Goal: Transaction & Acquisition: Purchase product/service

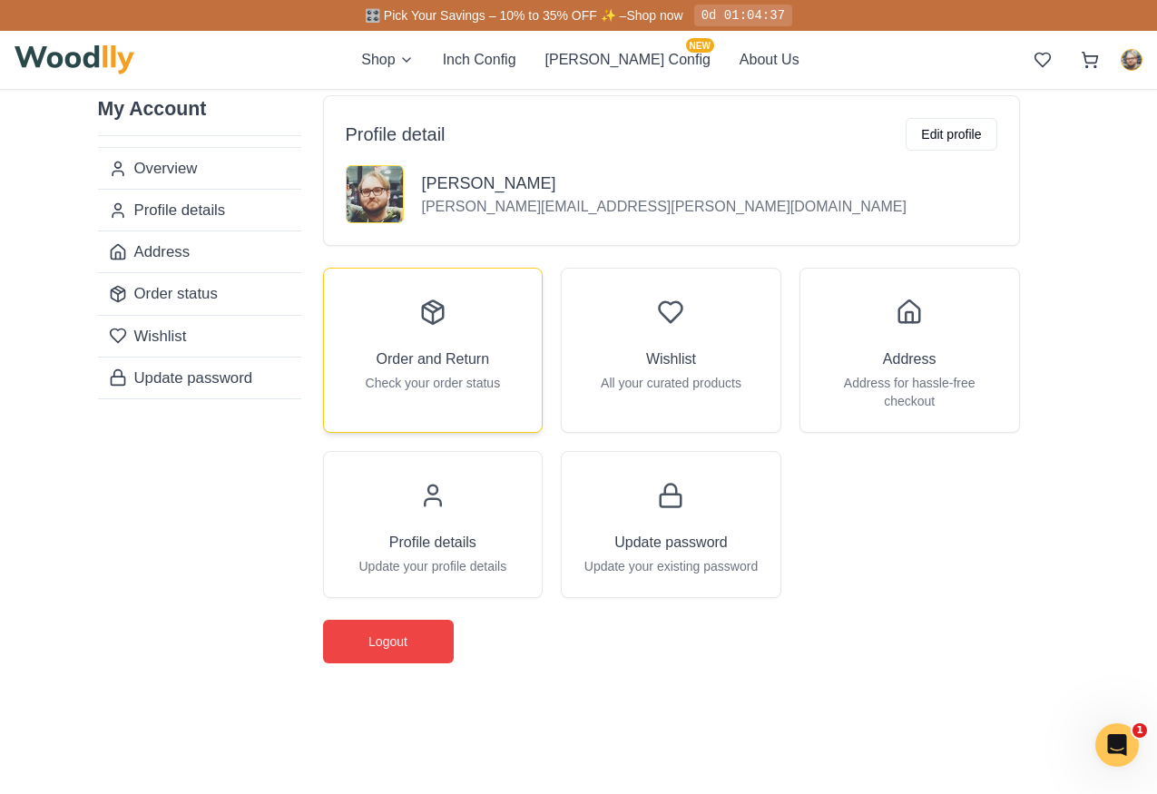
click at [513, 345] on div "Order and Return Check your order status" at bounding box center [433, 341] width 219 height 145
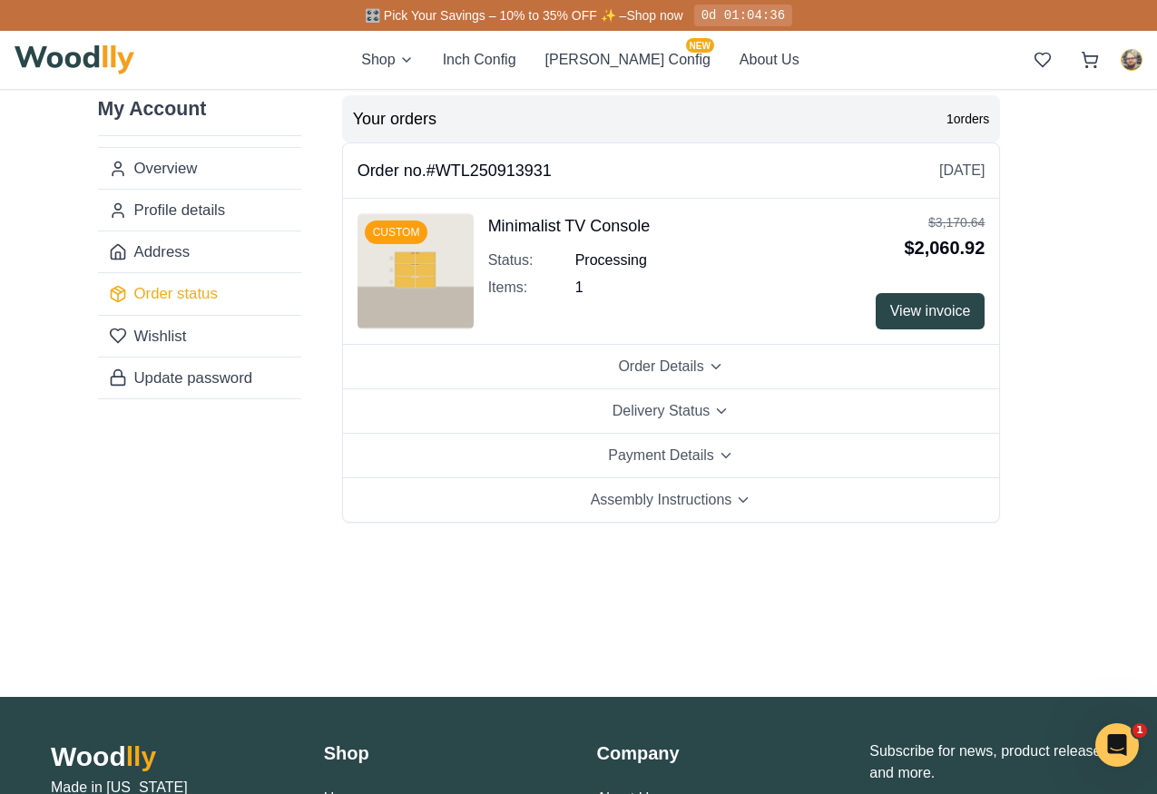
click at [413, 266] on img at bounding box center [416, 271] width 116 height 116
click at [411, 235] on div "CUSTOM" at bounding box center [397, 233] width 64 height 24
click at [221, 158] on link "Overview" at bounding box center [199, 168] width 203 height 41
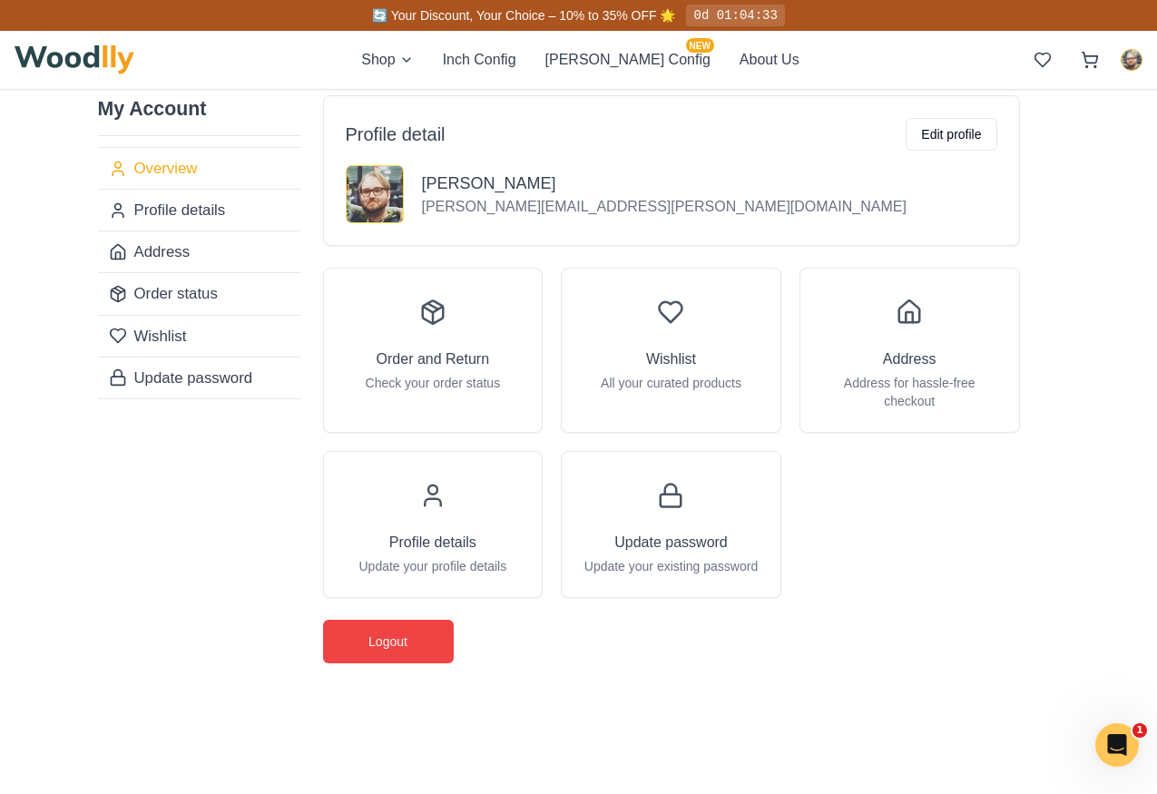
click at [98, 60] on img at bounding box center [75, 59] width 120 height 29
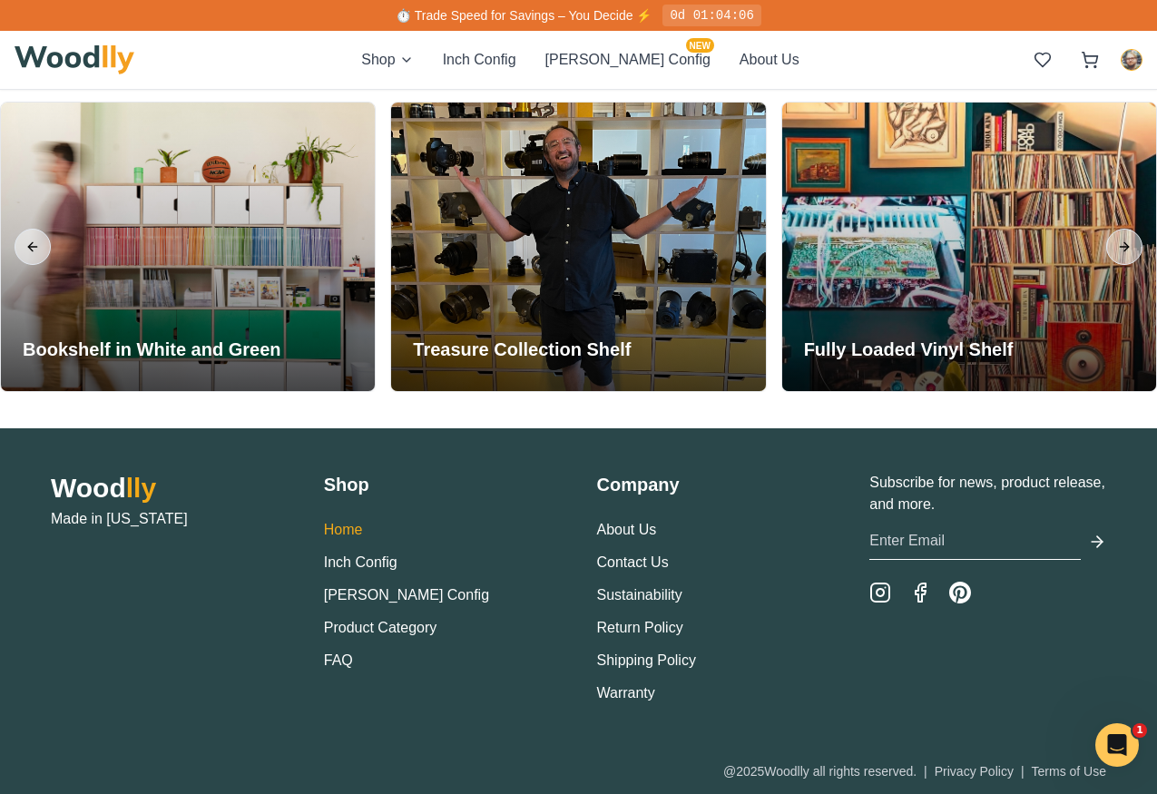
scroll to position [4163, 0]
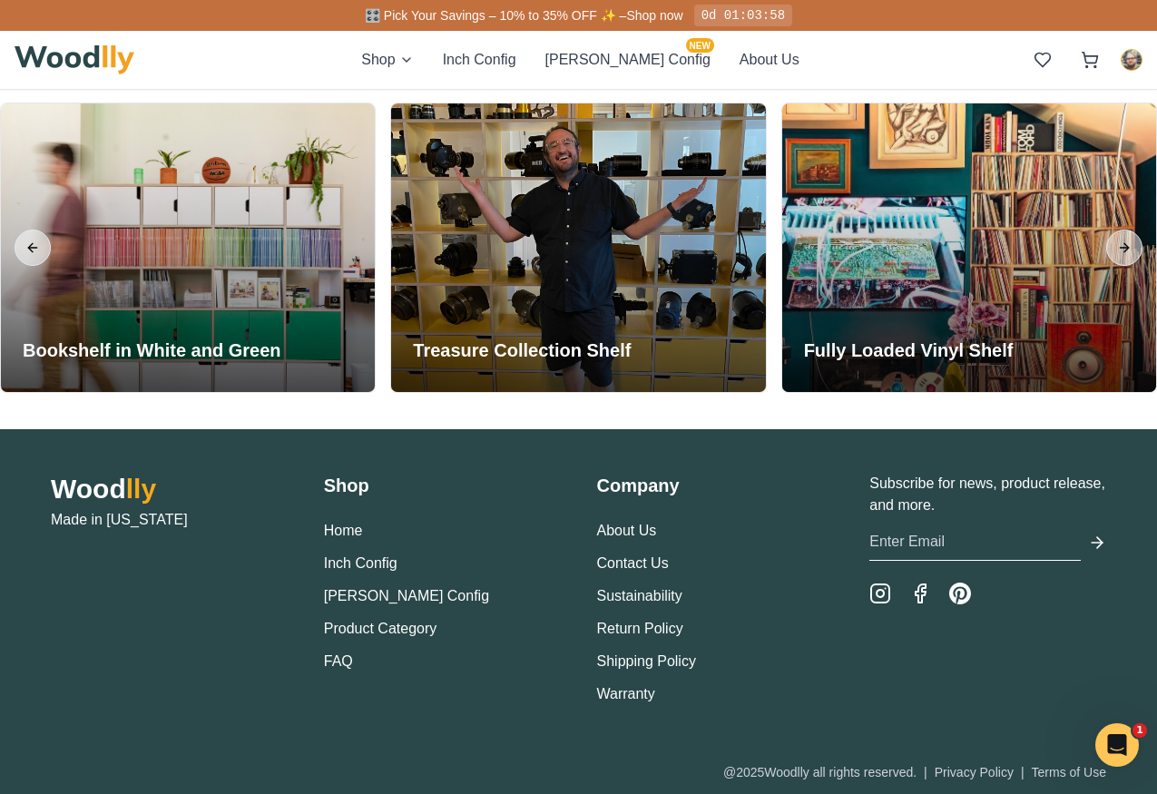
click at [336, 671] on li "FAQ" at bounding box center [442, 662] width 237 height 22
click at [336, 662] on link "FAQ" at bounding box center [338, 660] width 29 height 15
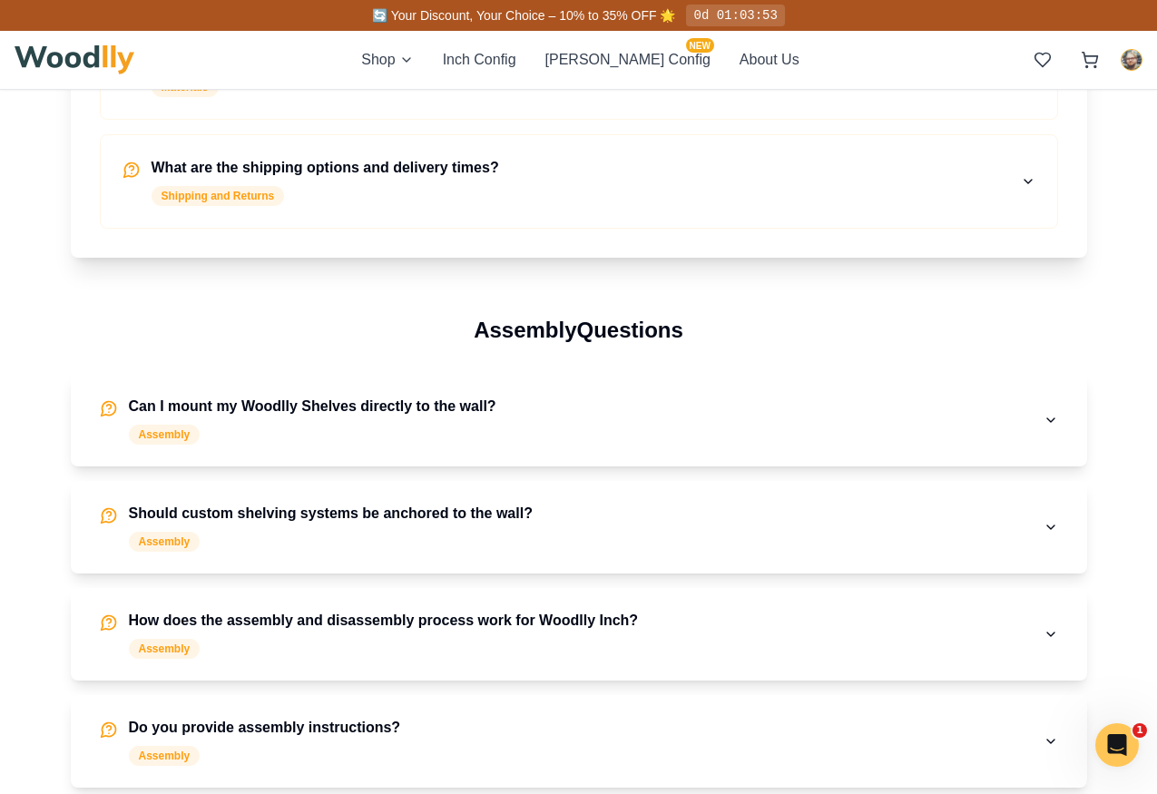
scroll to position [652, 0]
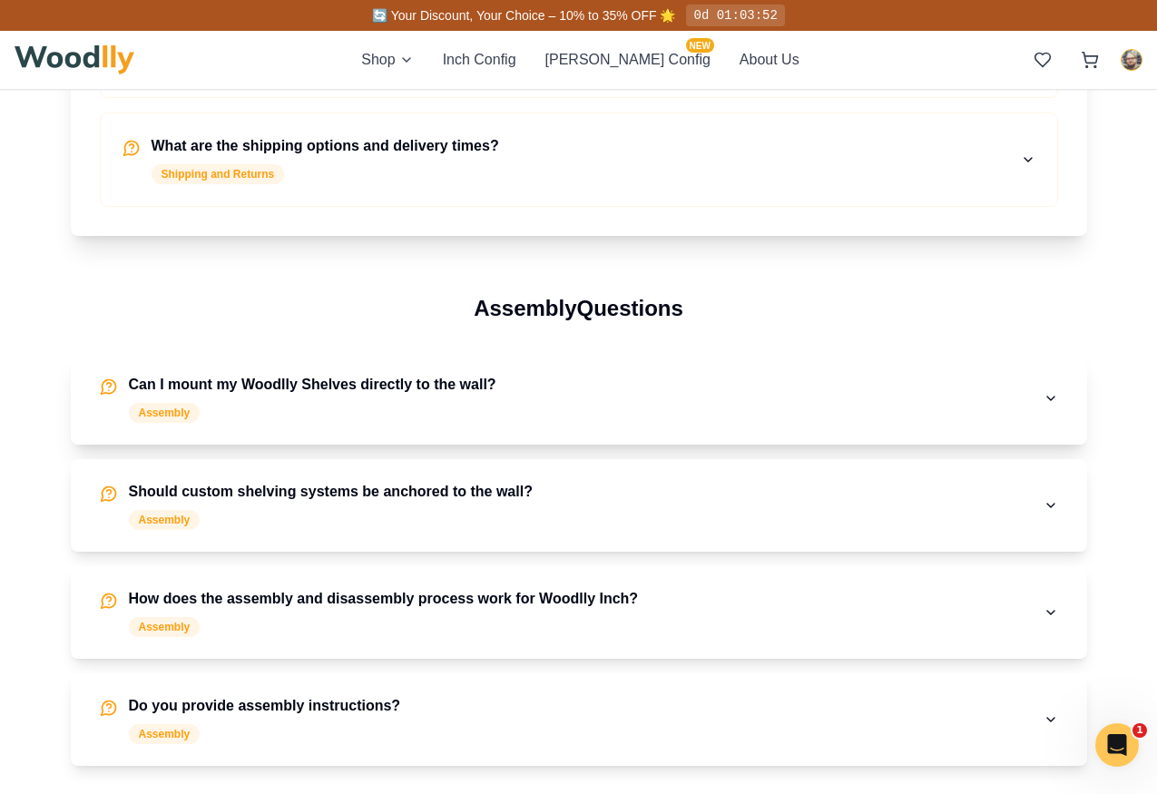
click at [330, 386] on h4 "Can I mount my Woodlly Shelves directly to the wall?" at bounding box center [313, 385] width 368 height 22
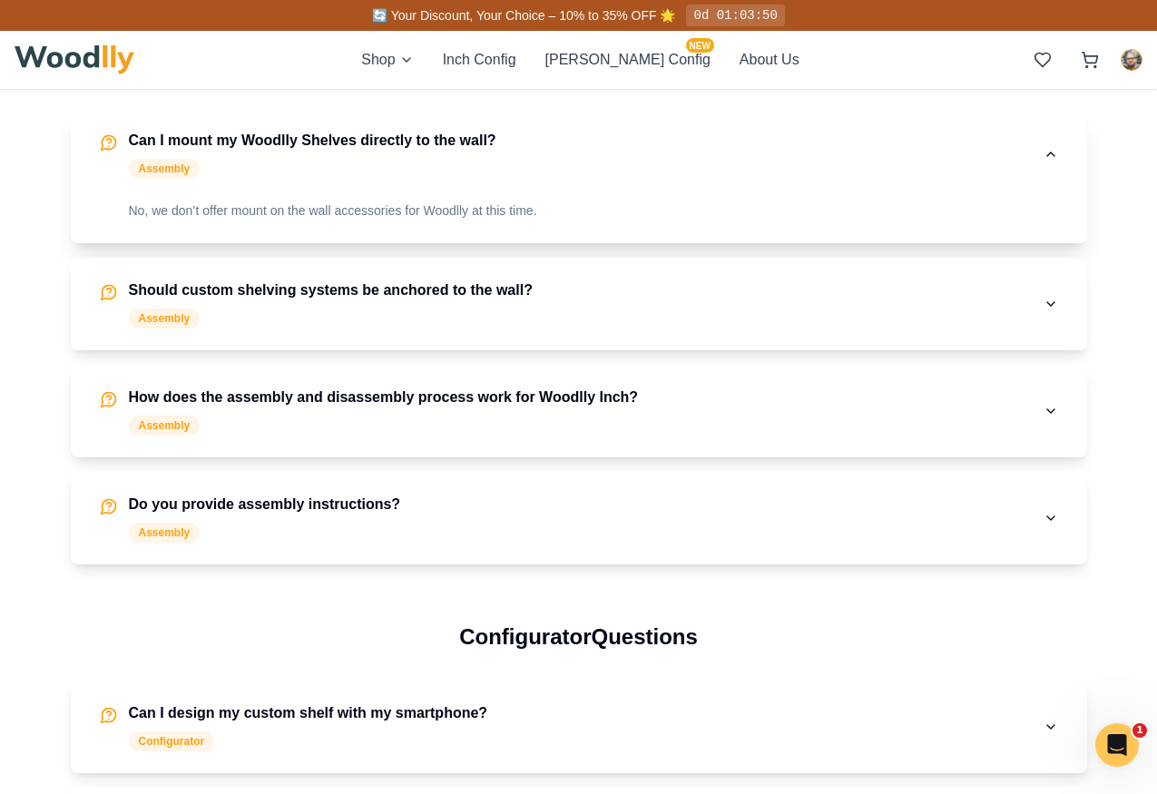
scroll to position [897, 0]
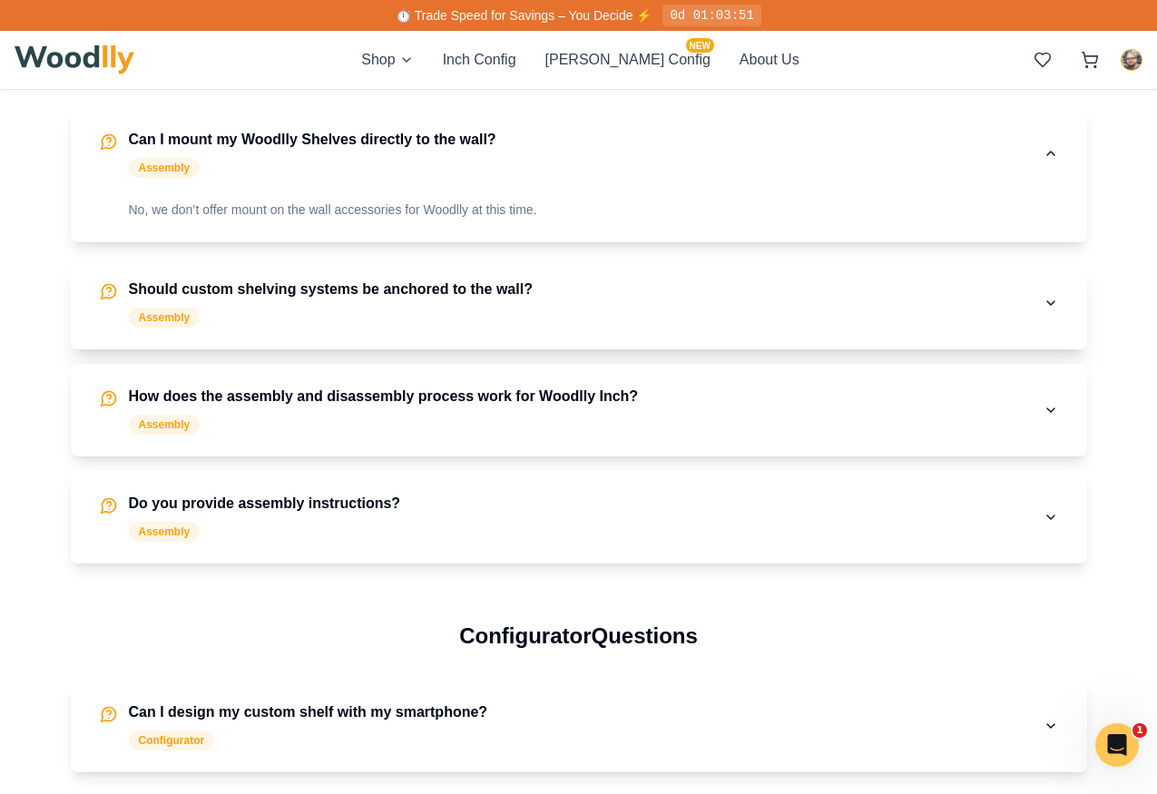
click at [320, 299] on h4 "Should custom shelving systems be anchored to the wall?" at bounding box center [331, 290] width 404 height 22
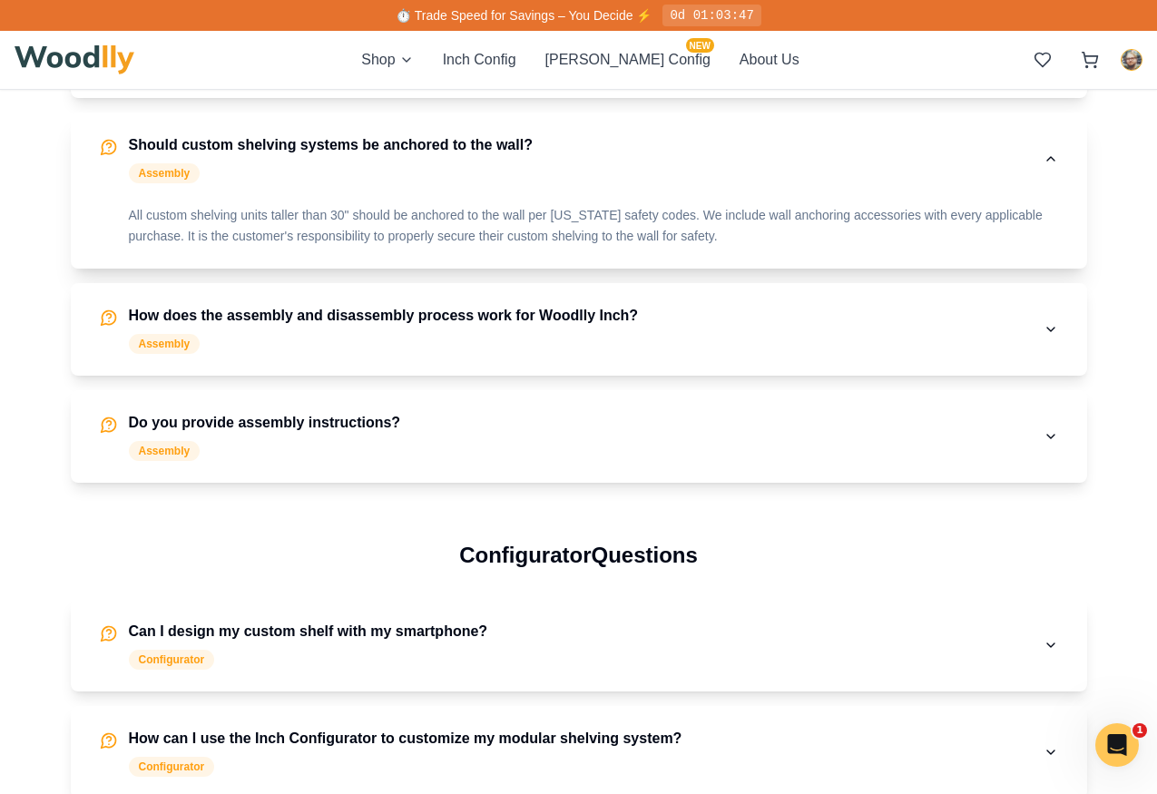
scroll to position [1003, 0]
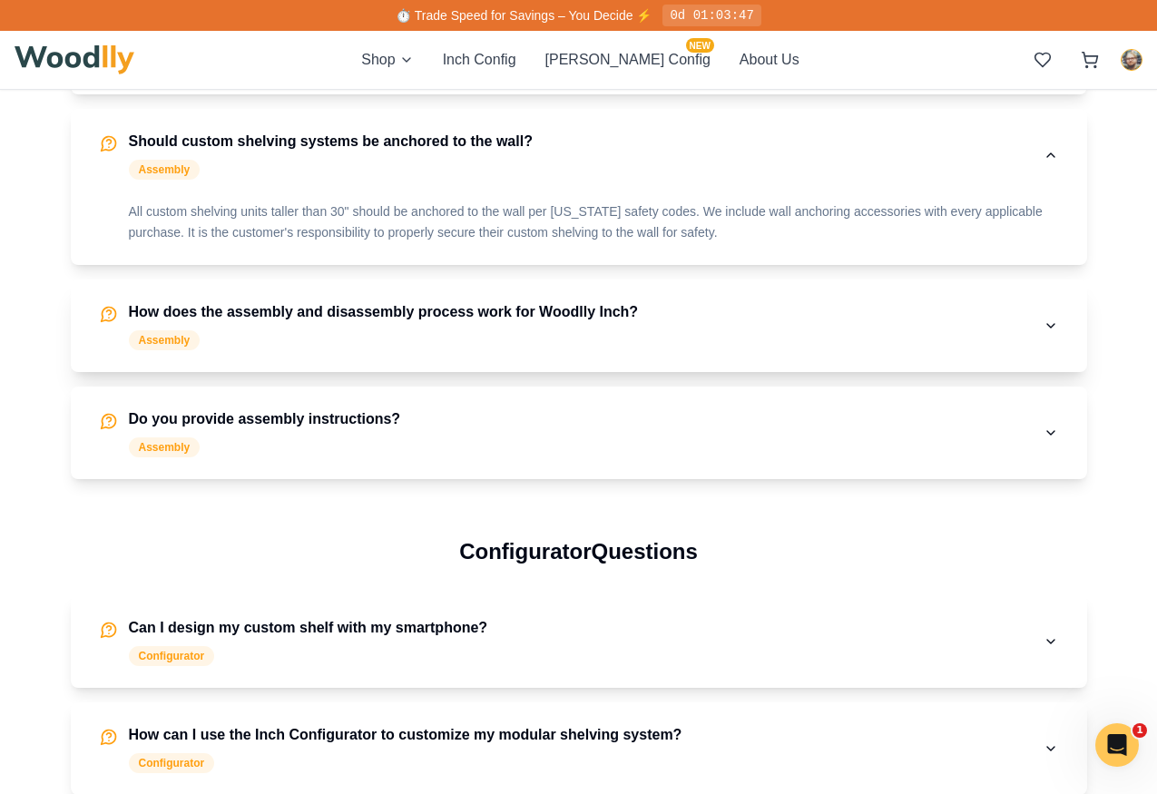
click at [329, 328] on div "How does the assembly and disassembly process work for Woodlly Inch? Assembly" at bounding box center [384, 325] width 510 height 49
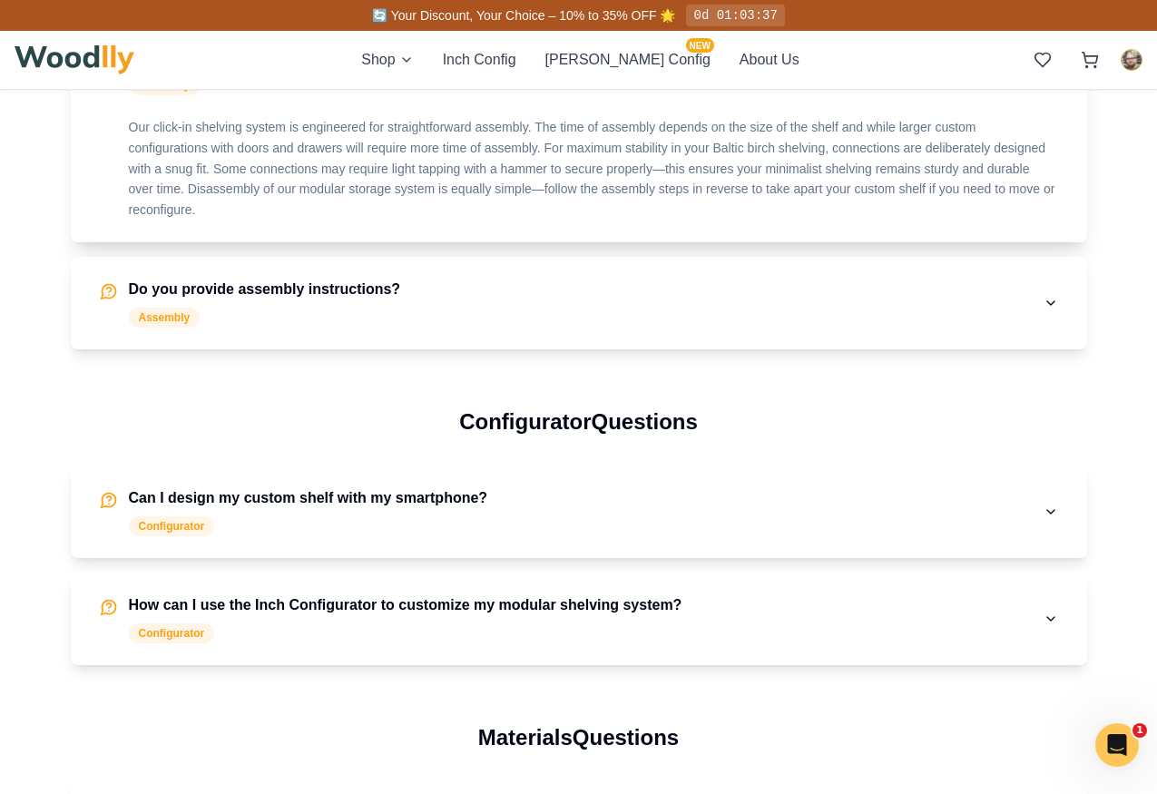
scroll to position [1195, 0]
click at [328, 318] on div "Assembly" at bounding box center [265, 317] width 272 height 20
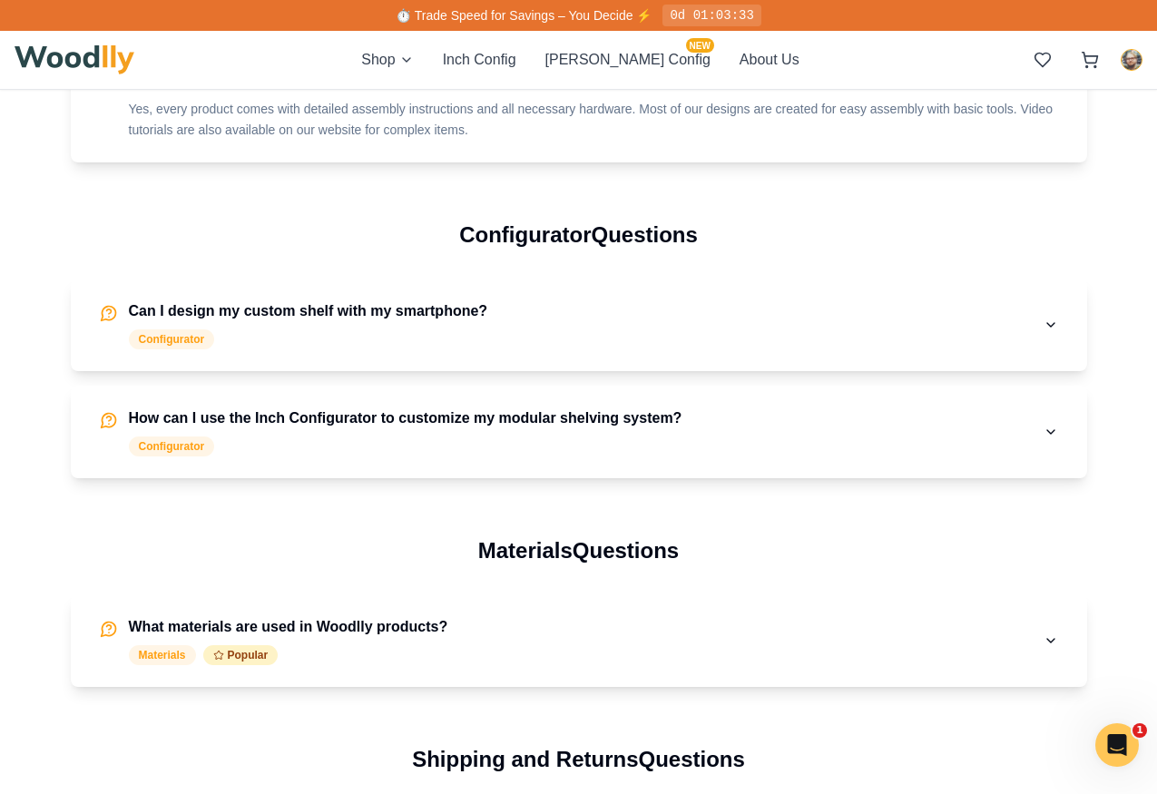
scroll to position [1340, 0]
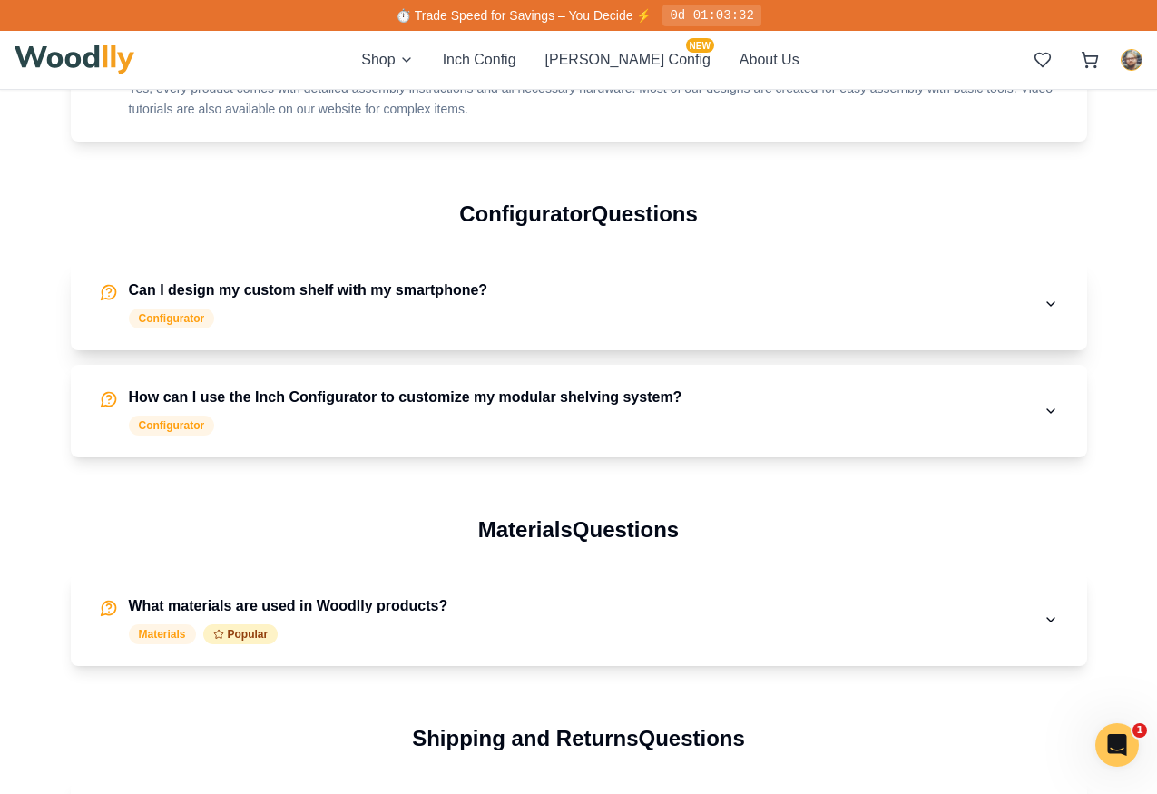
click at [336, 305] on div "Can I design my custom shelf with my smartphone? Configurator" at bounding box center [308, 304] width 359 height 49
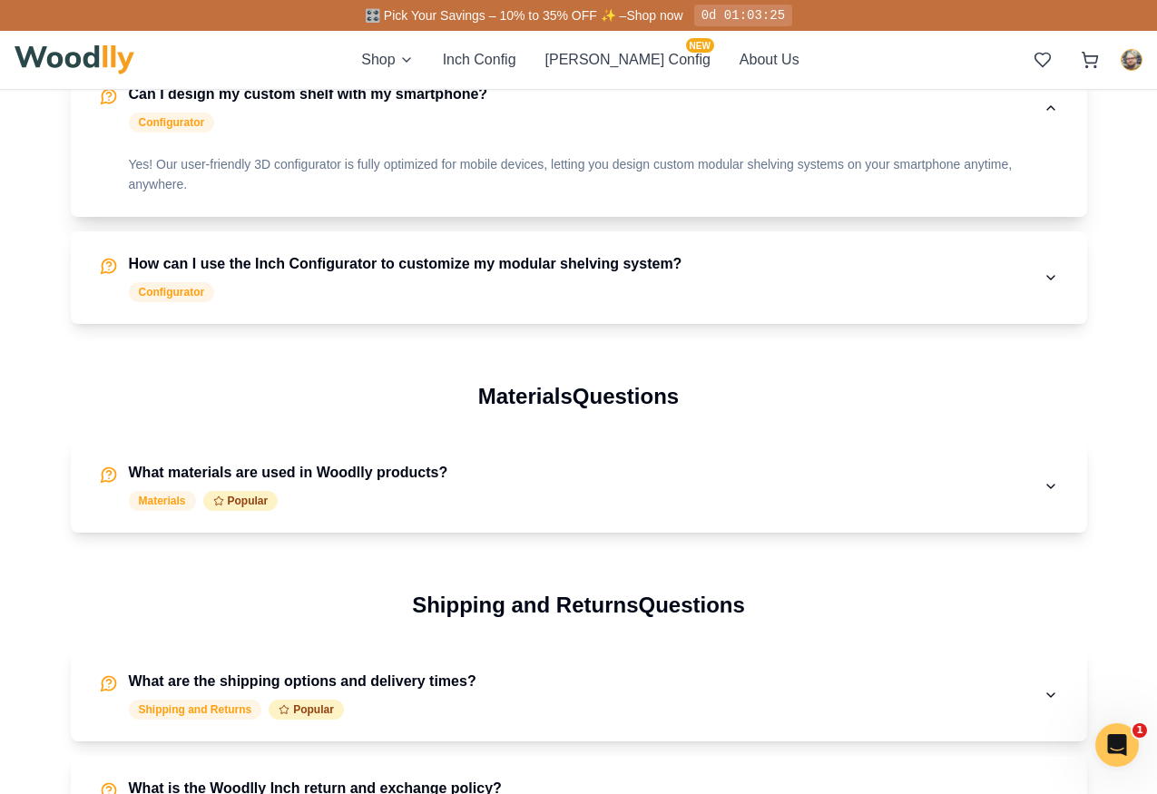
scroll to position [1542, 0]
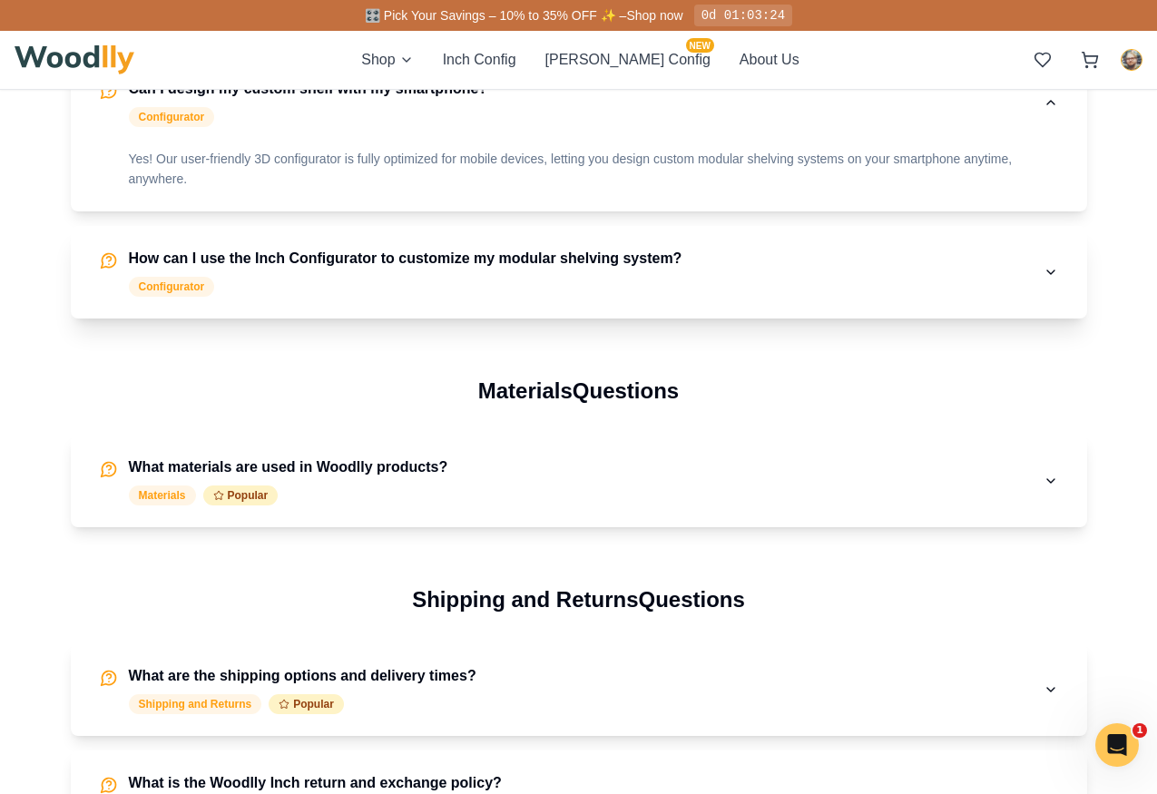
click at [338, 260] on h4 "How can I use the Inch Configurator to customize my modular shelving system?" at bounding box center [406, 259] width 554 height 22
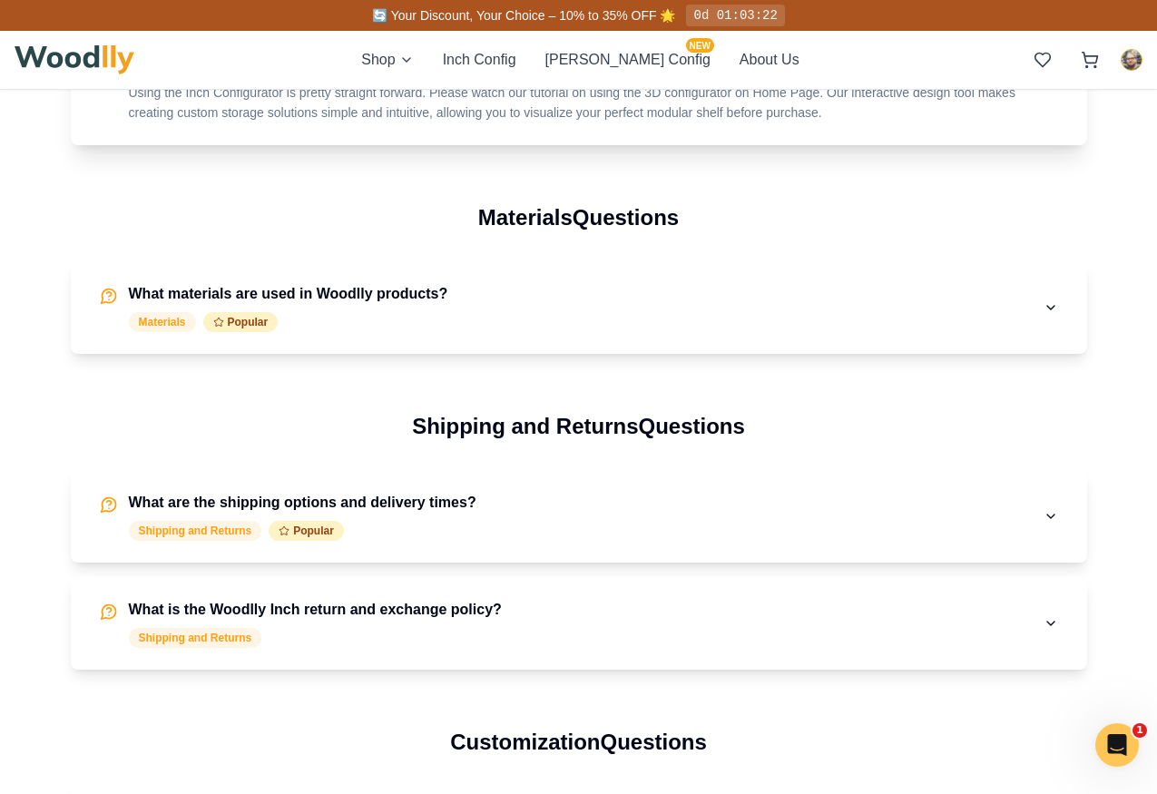
scroll to position [1716, 0]
click at [342, 299] on h4 "What materials are used in Woodlly products?" at bounding box center [288, 293] width 319 height 22
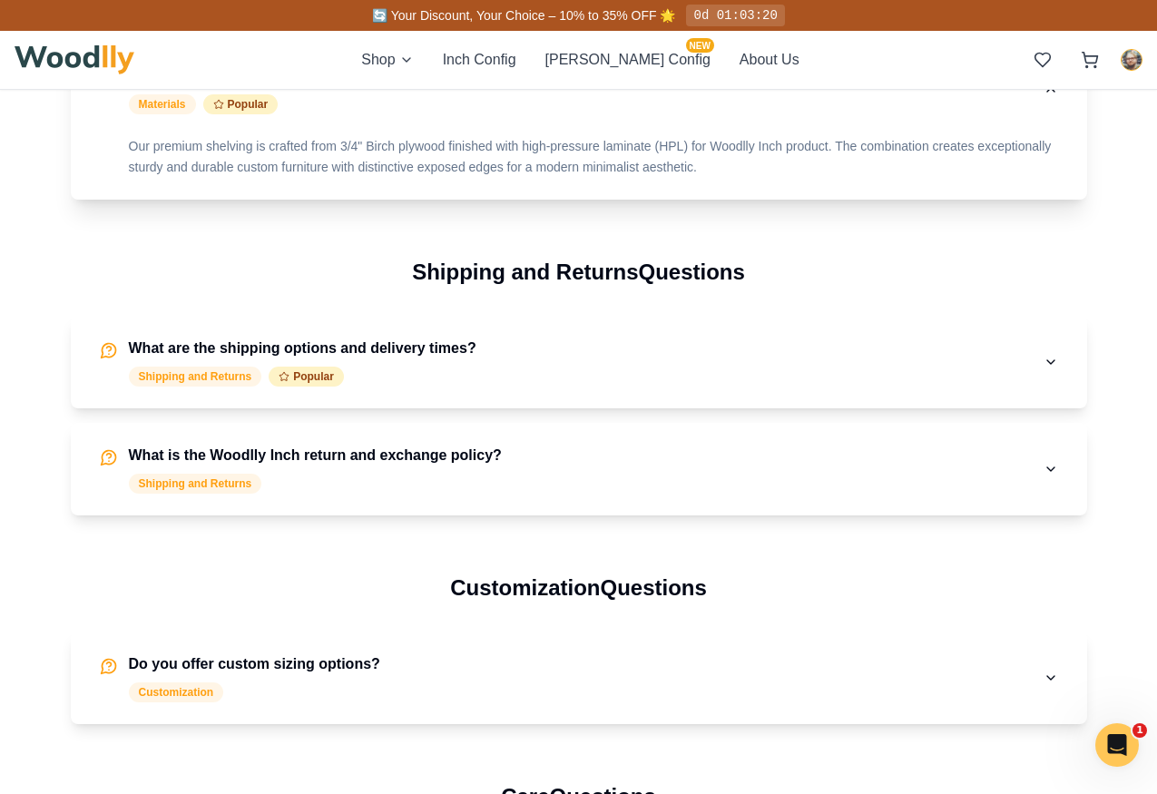
scroll to position [1930, 0]
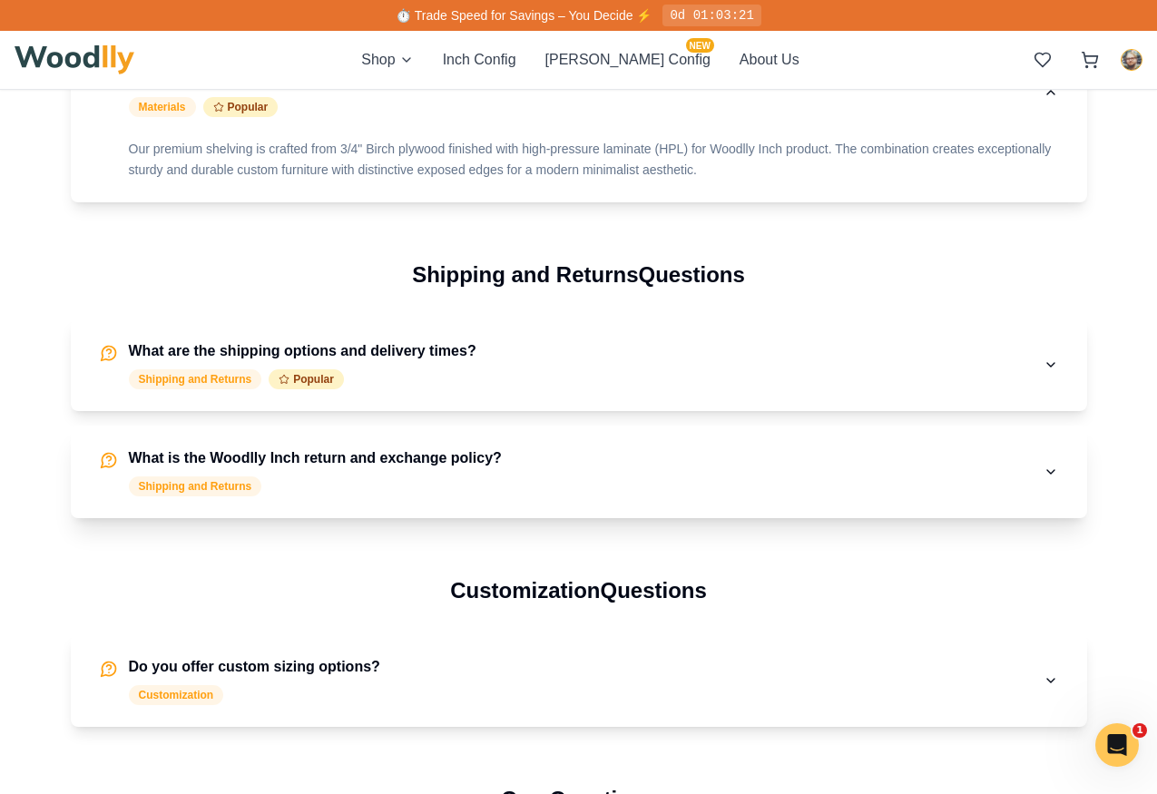
click at [384, 446] on button "What is the Woodlly Inch return and exchange policy? Shipping and Returns" at bounding box center [579, 472] width 1016 height 93
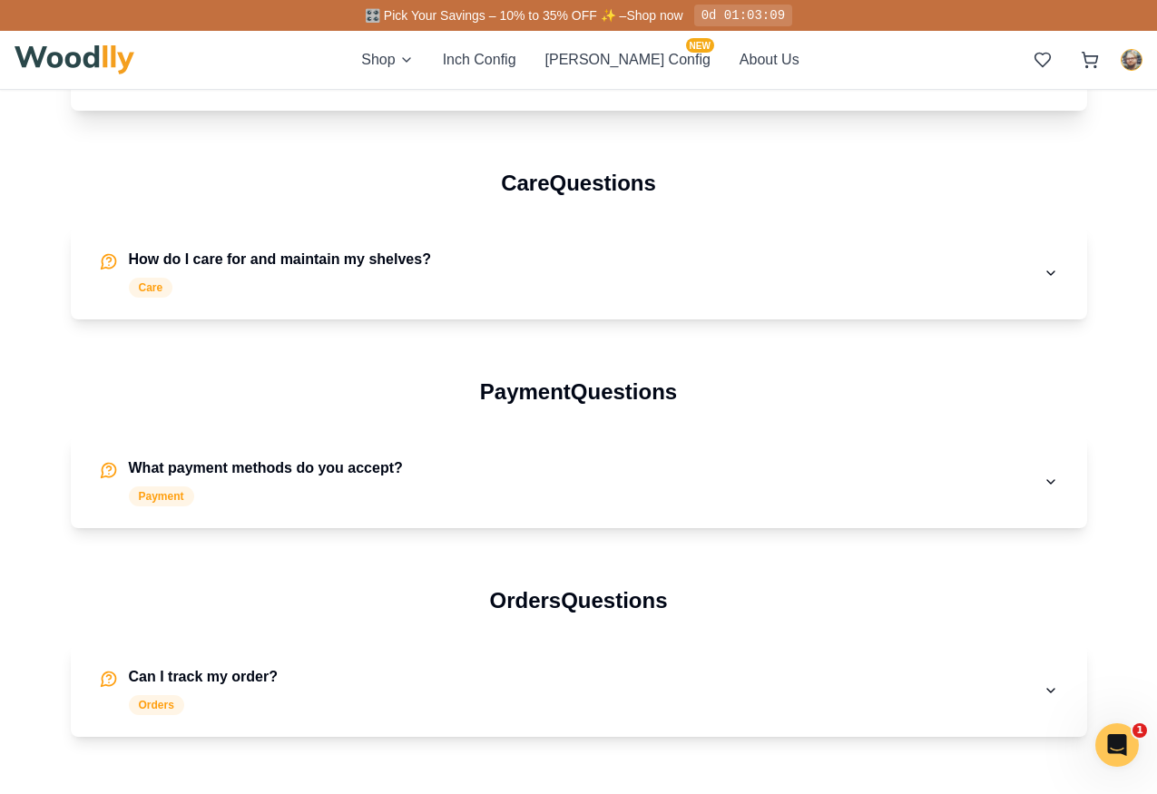
scroll to position [2607, 0]
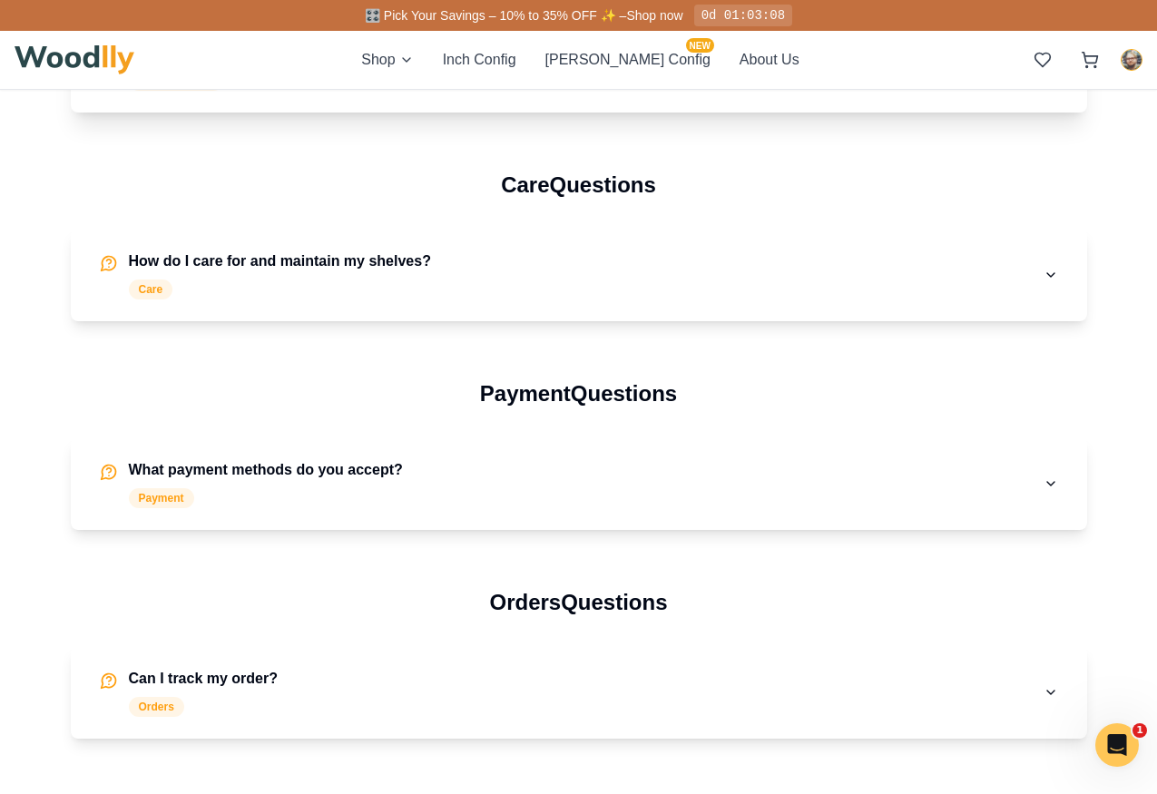
click at [379, 309] on button "How do I care for and maintain my shelves? Care" at bounding box center [579, 275] width 1016 height 93
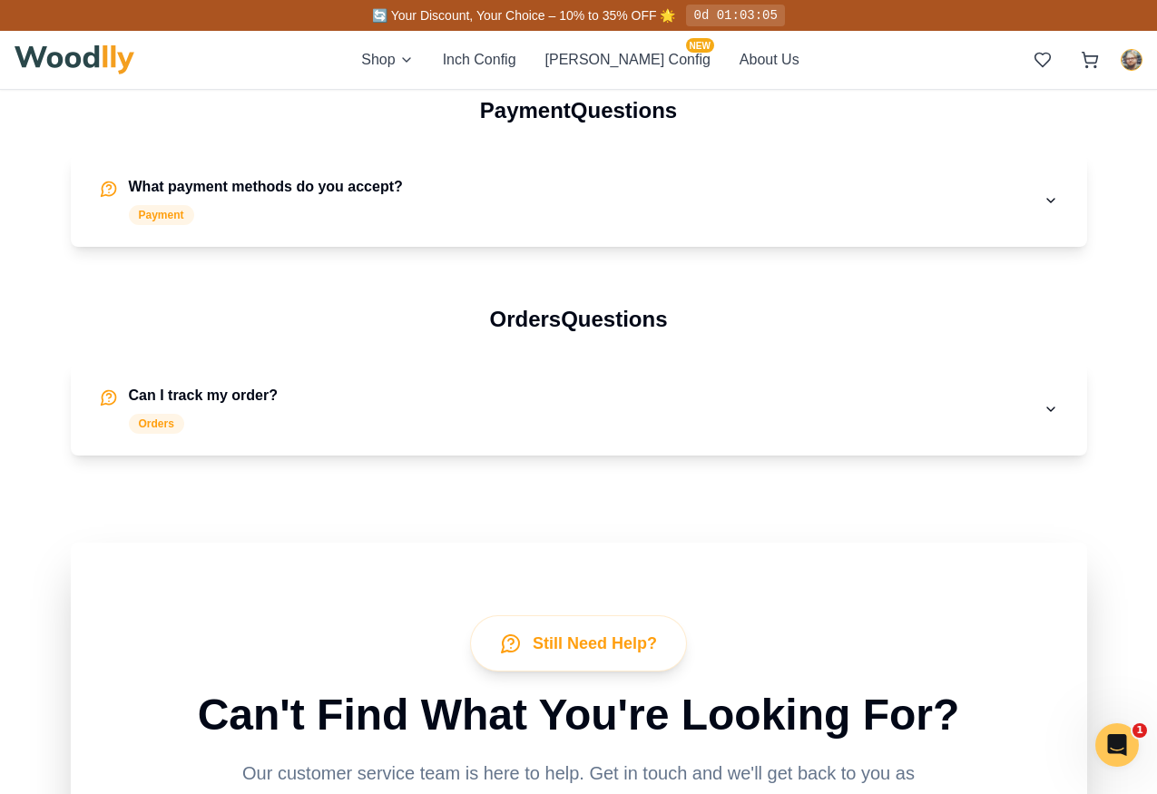
scroll to position [2955, 0]
click at [375, 358] on div "Orders Questions Can I track my order? Orders" at bounding box center [579, 379] width 1016 height 151
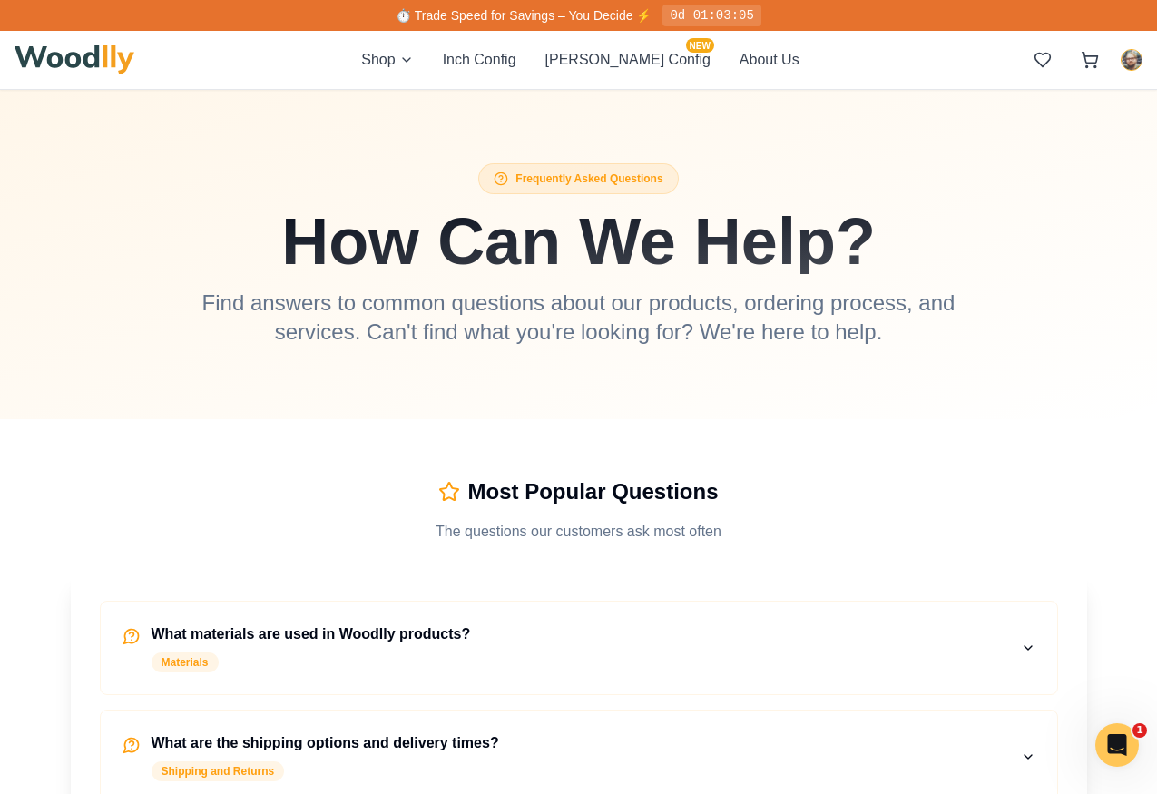
scroll to position [0, 0]
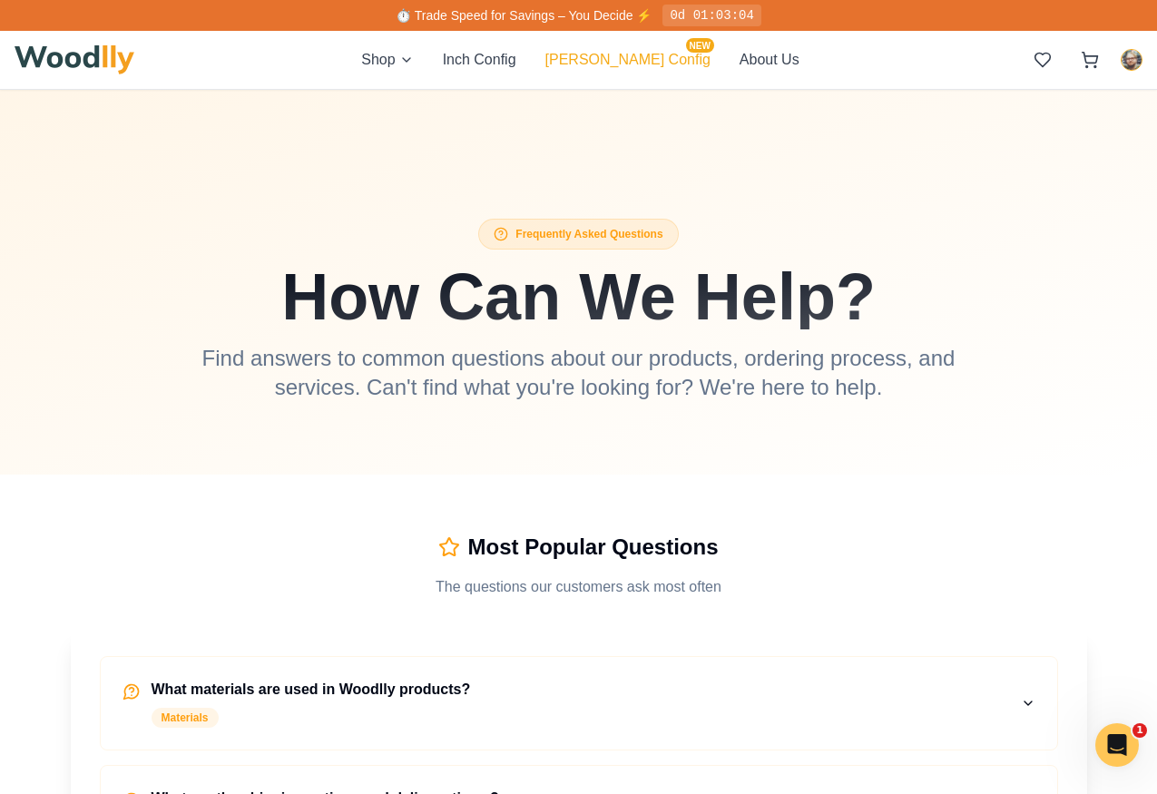
click at [667, 68] on button "Cella Config NEW" at bounding box center [627, 60] width 165 height 22
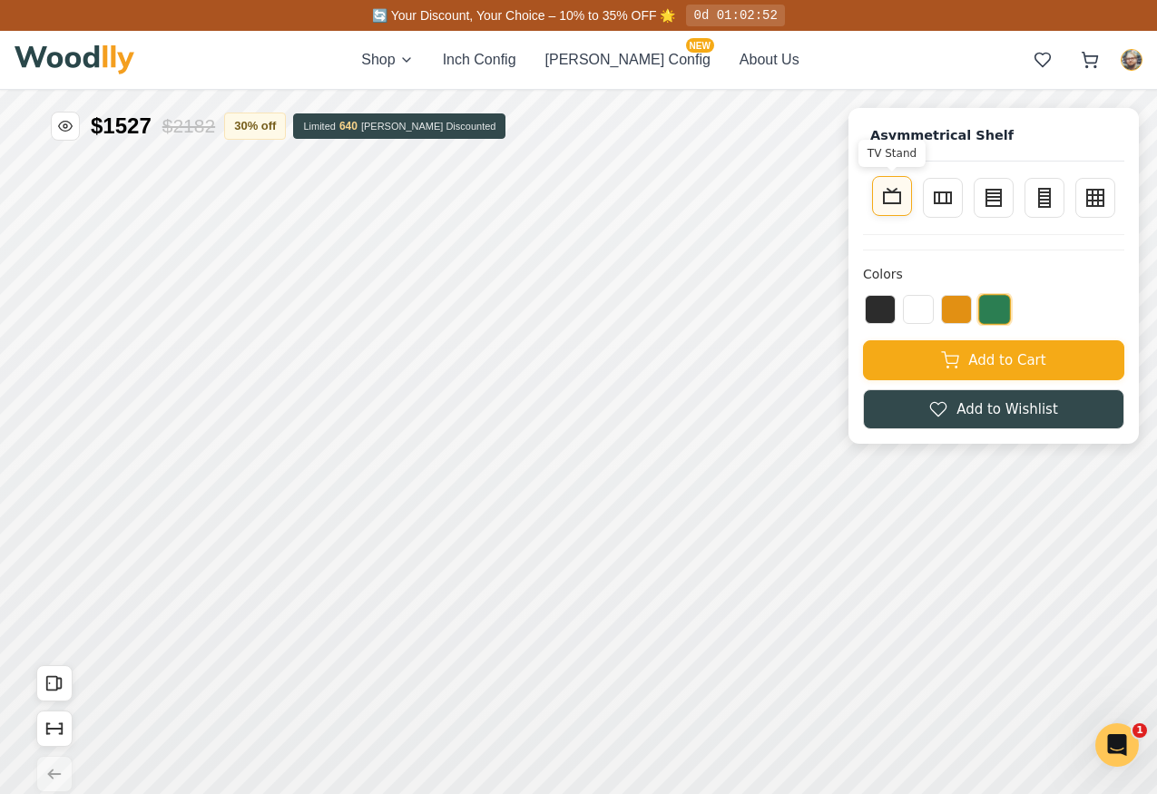
click at [904, 202] on button "TV Stand" at bounding box center [892, 196] width 40 height 40
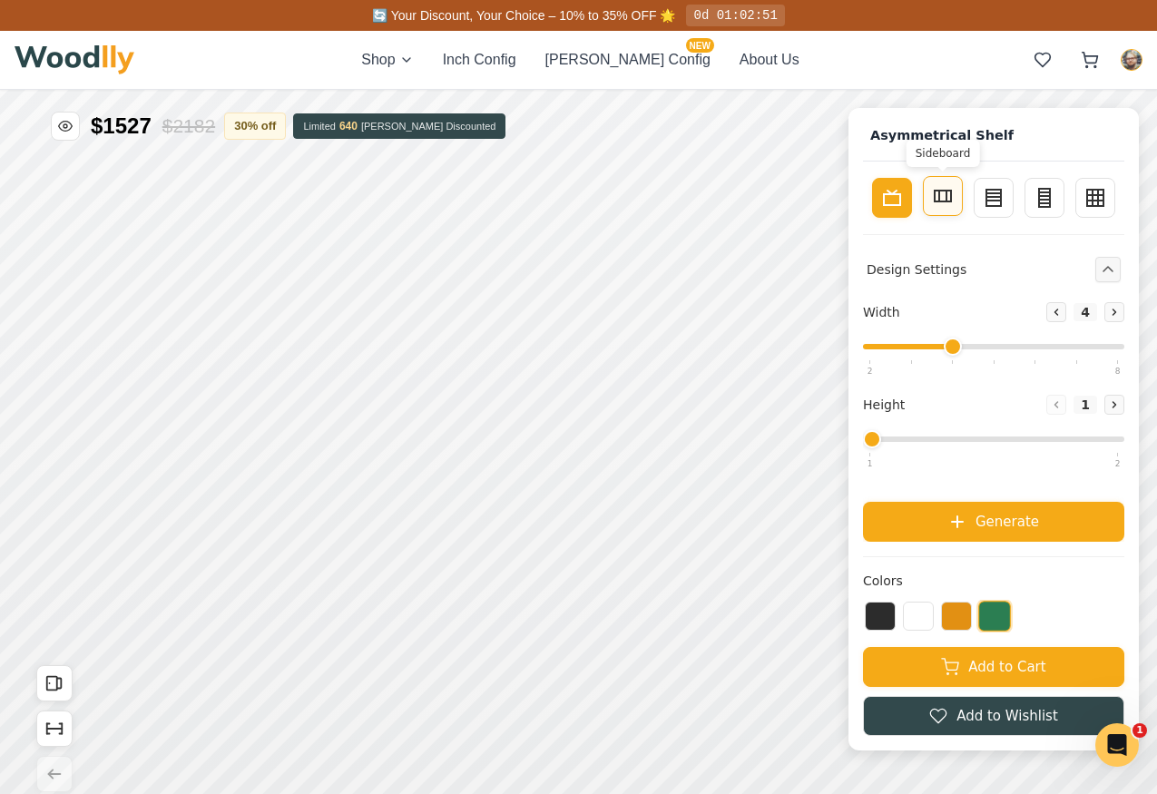
click at [942, 196] on icon at bounding box center [943, 196] width 22 height 22
type input "2"
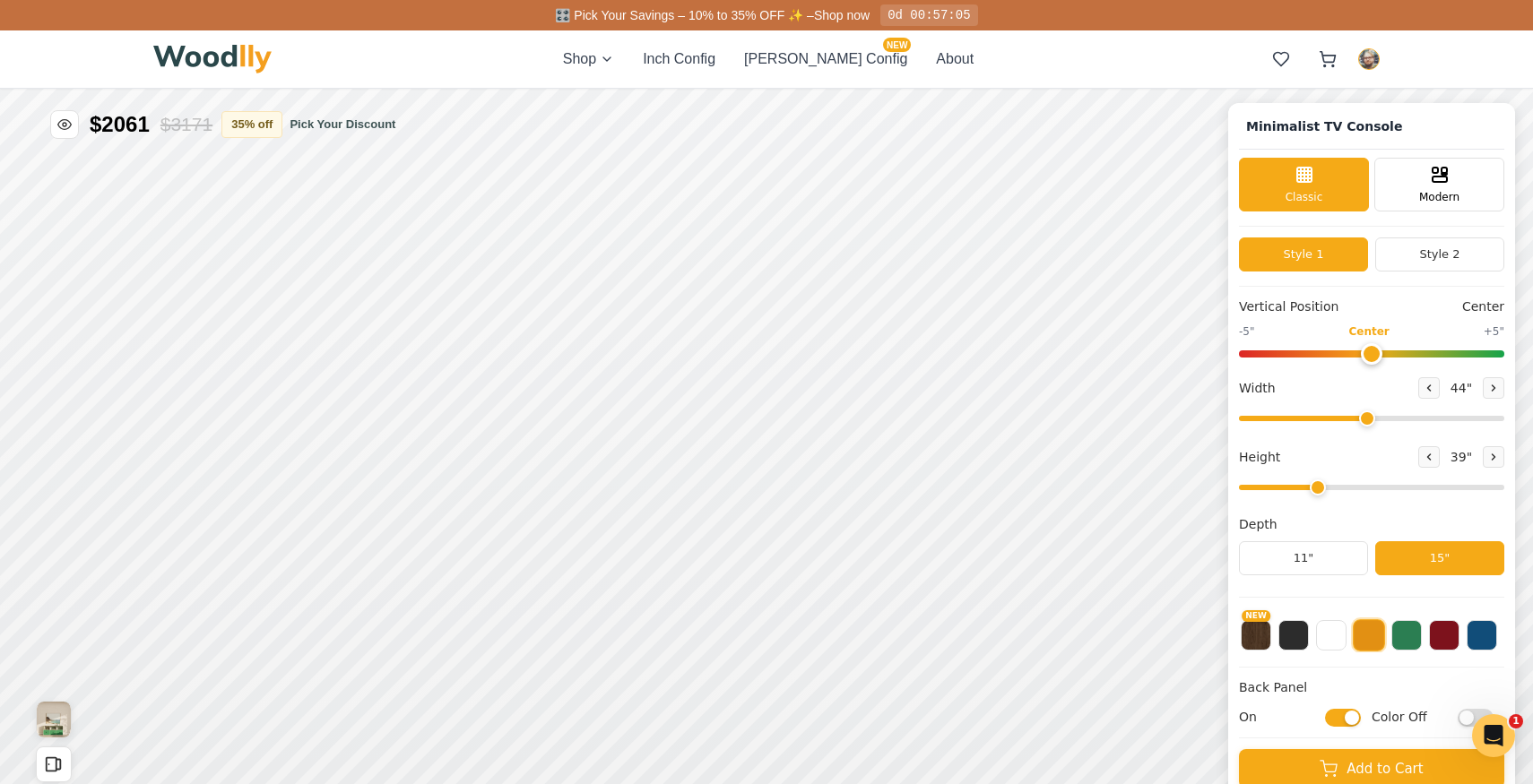
scroll to position [6, 0]
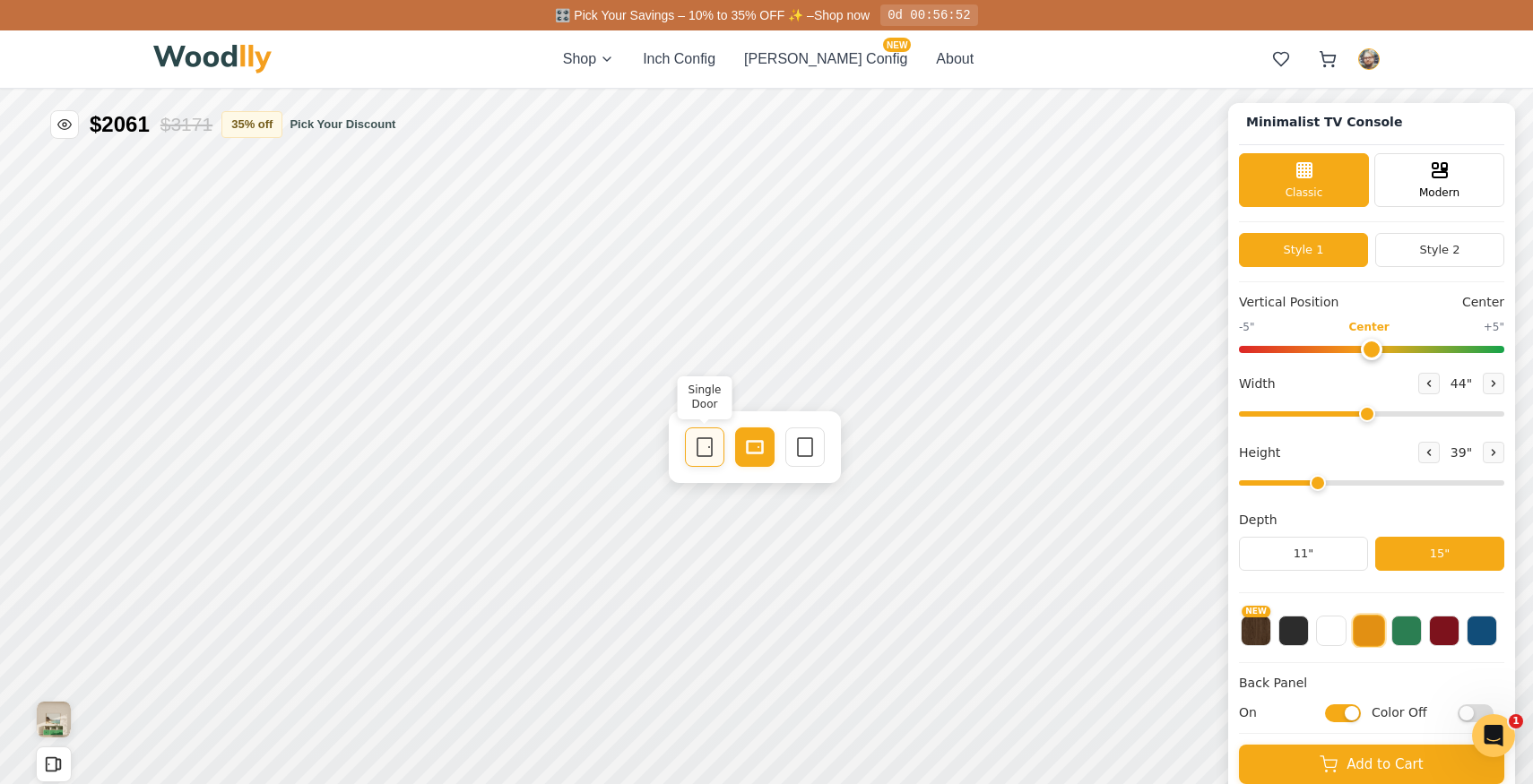
click at [712, 445] on rect at bounding box center [704, 447] width 15 height 18
click at [748, 452] on rect at bounding box center [756, 446] width 16 height 13
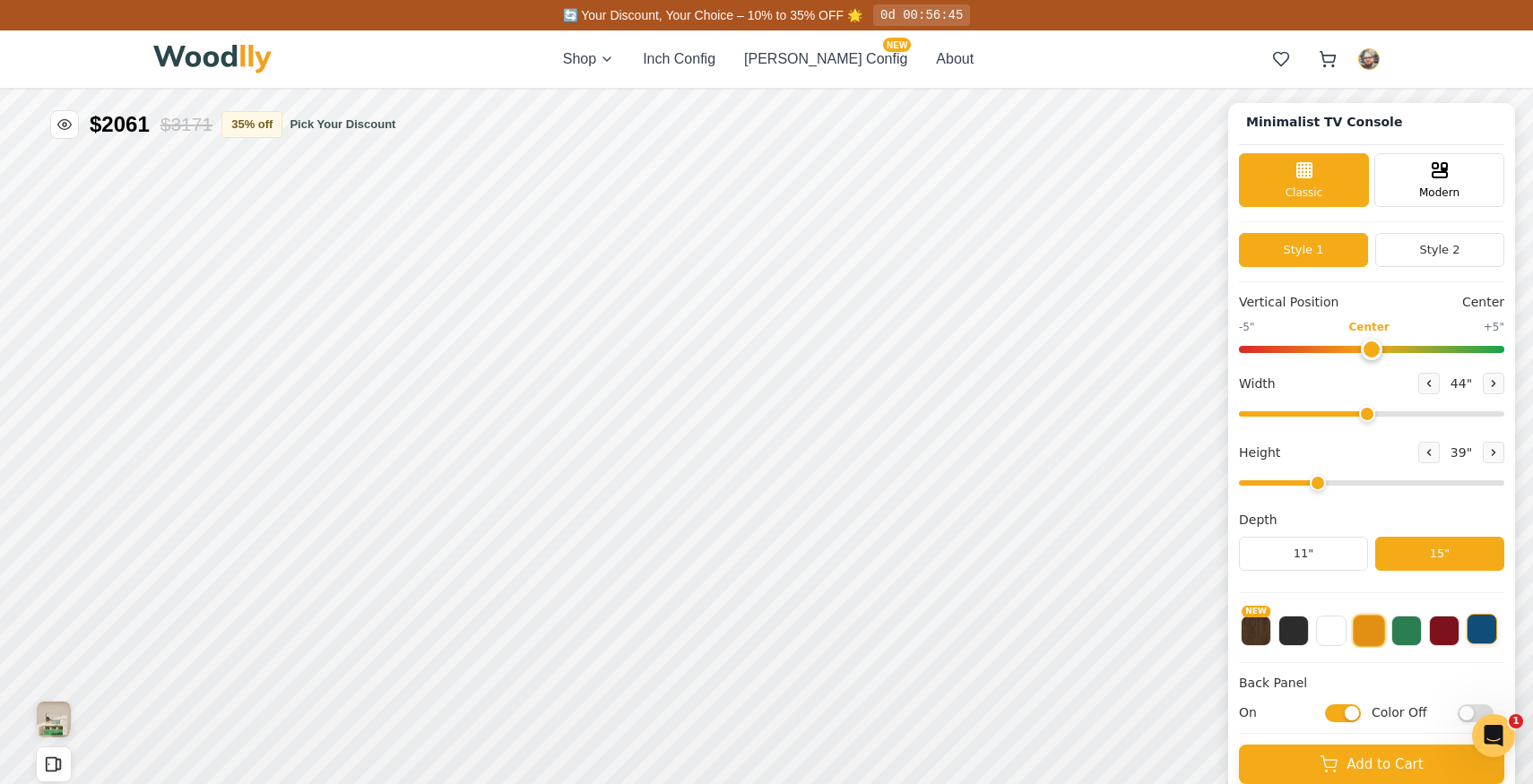
click at [1480, 638] on button at bounding box center [1482, 629] width 31 height 31
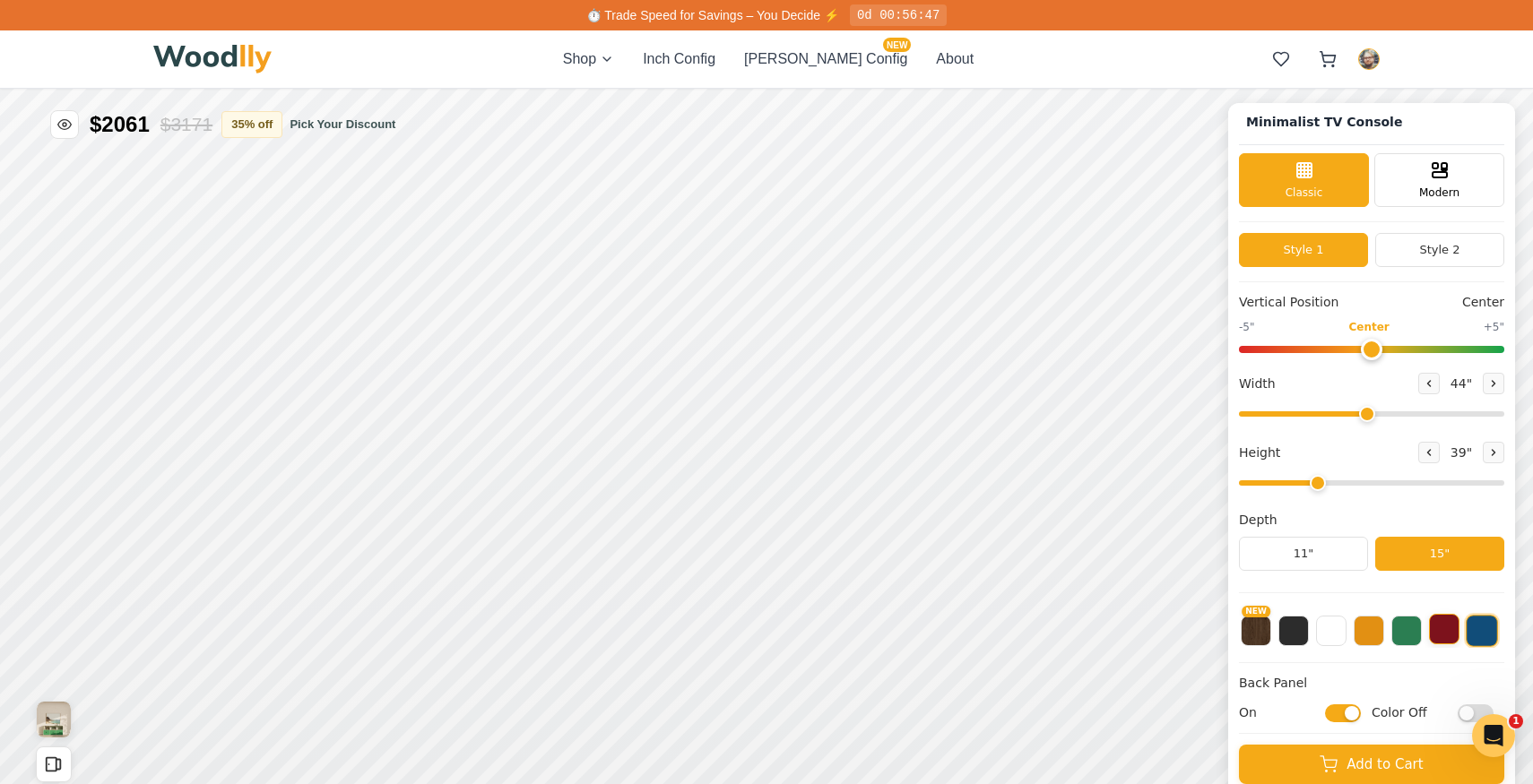
click at [1443, 635] on button at bounding box center [1444, 629] width 31 height 31
click at [1411, 638] on button at bounding box center [1406, 629] width 31 height 31
click at [1372, 636] on button at bounding box center [1368, 629] width 31 height 31
click at [1330, 633] on button at bounding box center [1331, 629] width 31 height 31
click at [1284, 634] on button at bounding box center [1293, 629] width 31 height 31
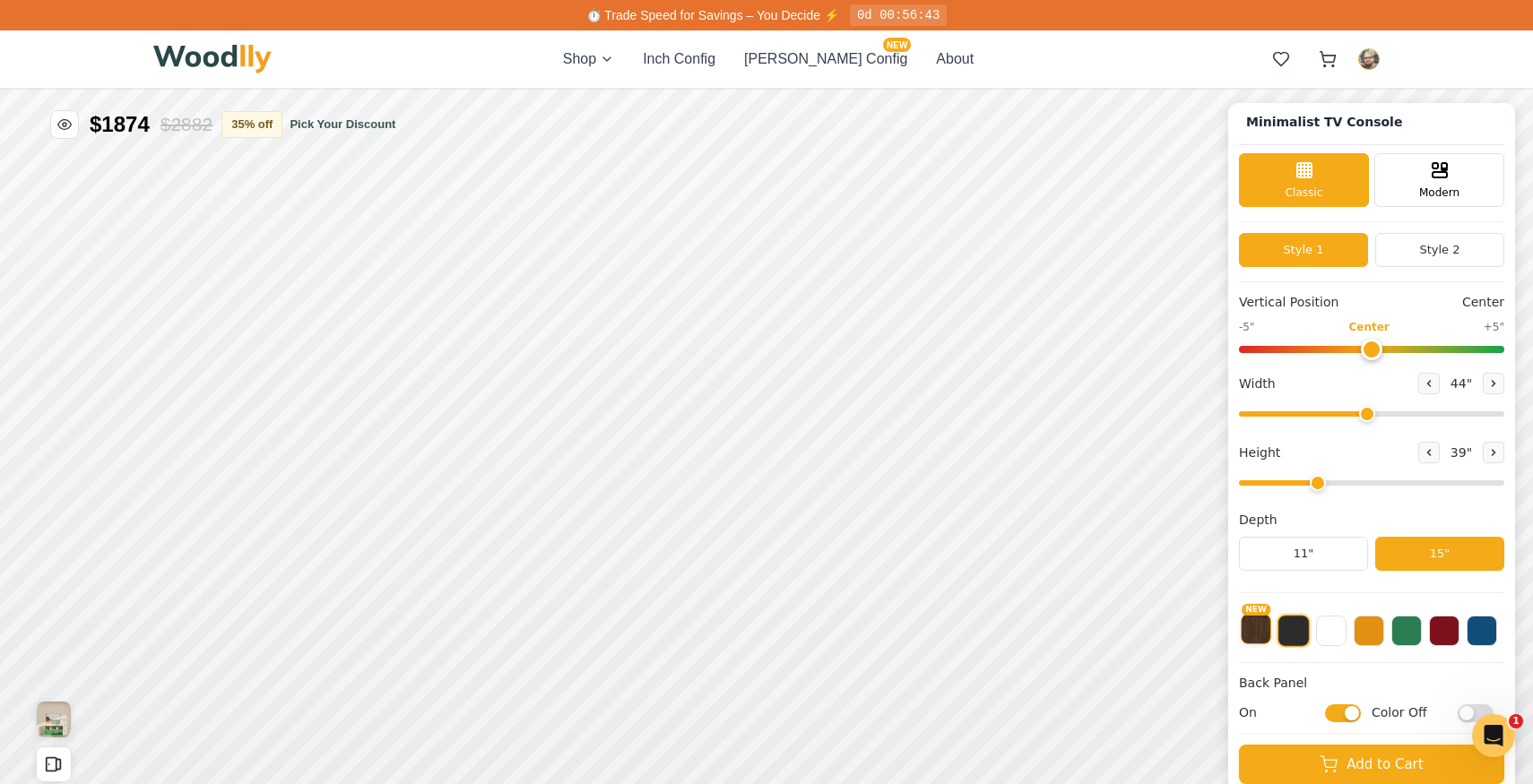
click at [1254, 636] on button "NEW" at bounding box center [1255, 629] width 31 height 31
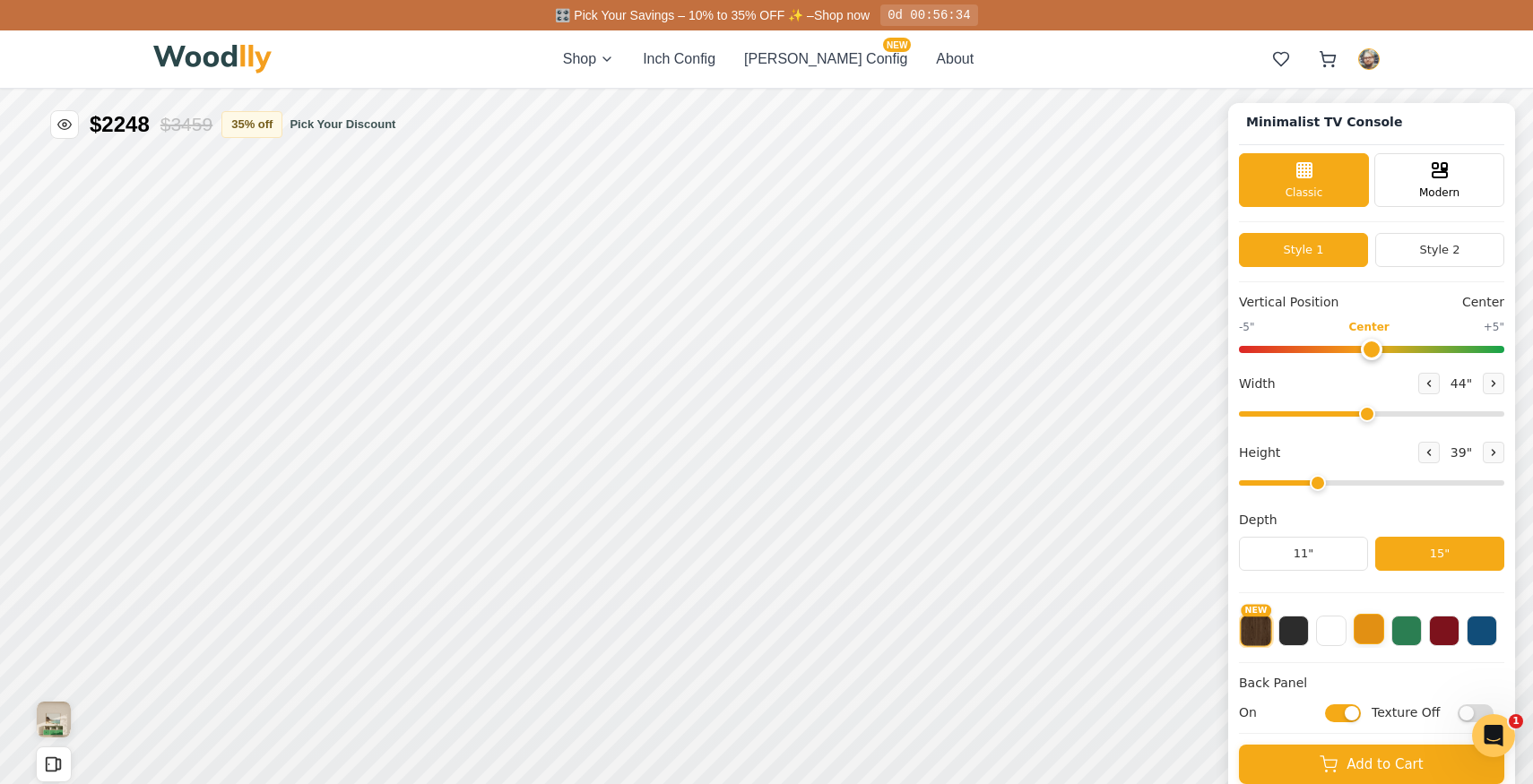
click at [1361, 631] on button at bounding box center [1368, 629] width 31 height 31
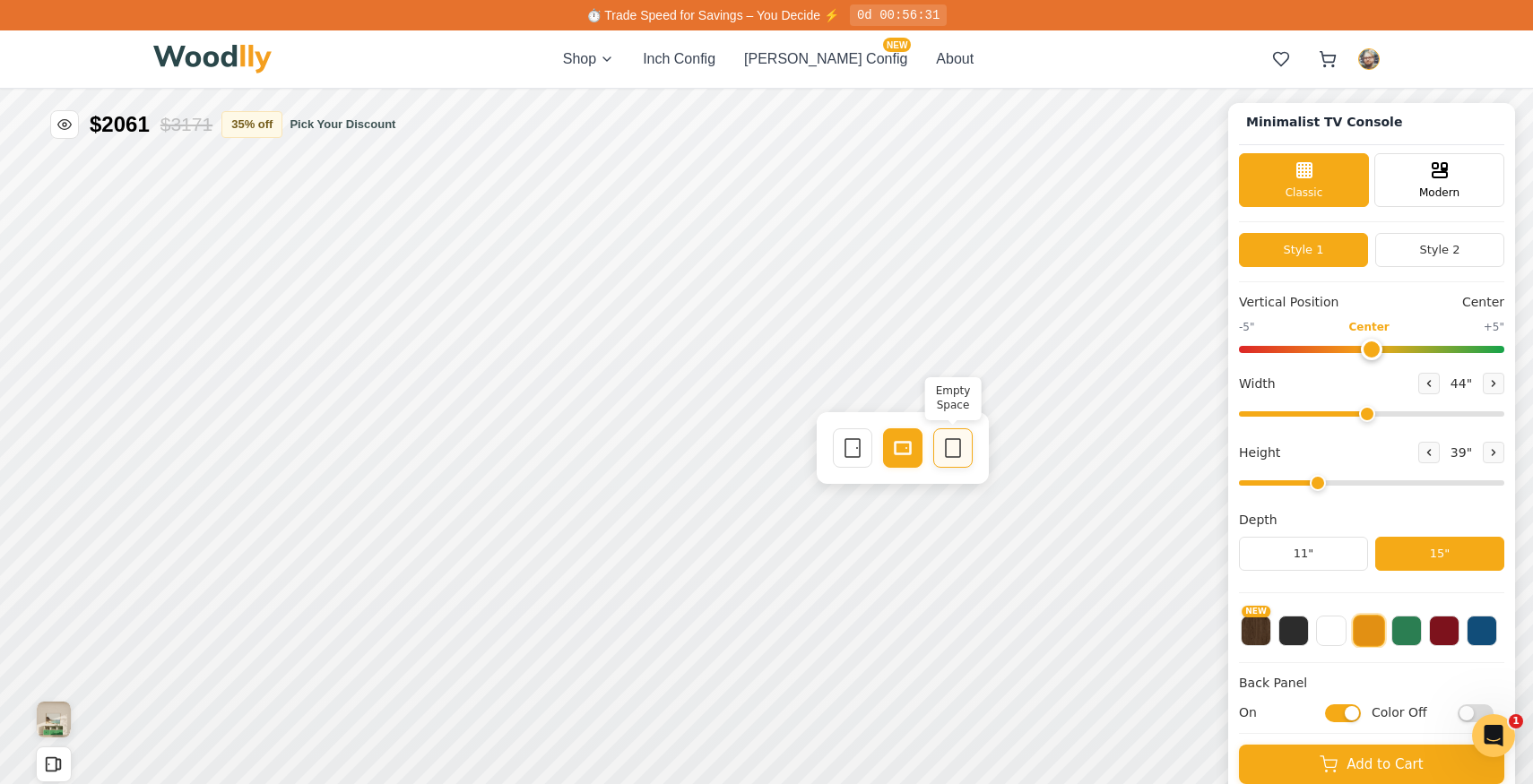
click at [944, 458] on icon at bounding box center [953, 448] width 22 height 22
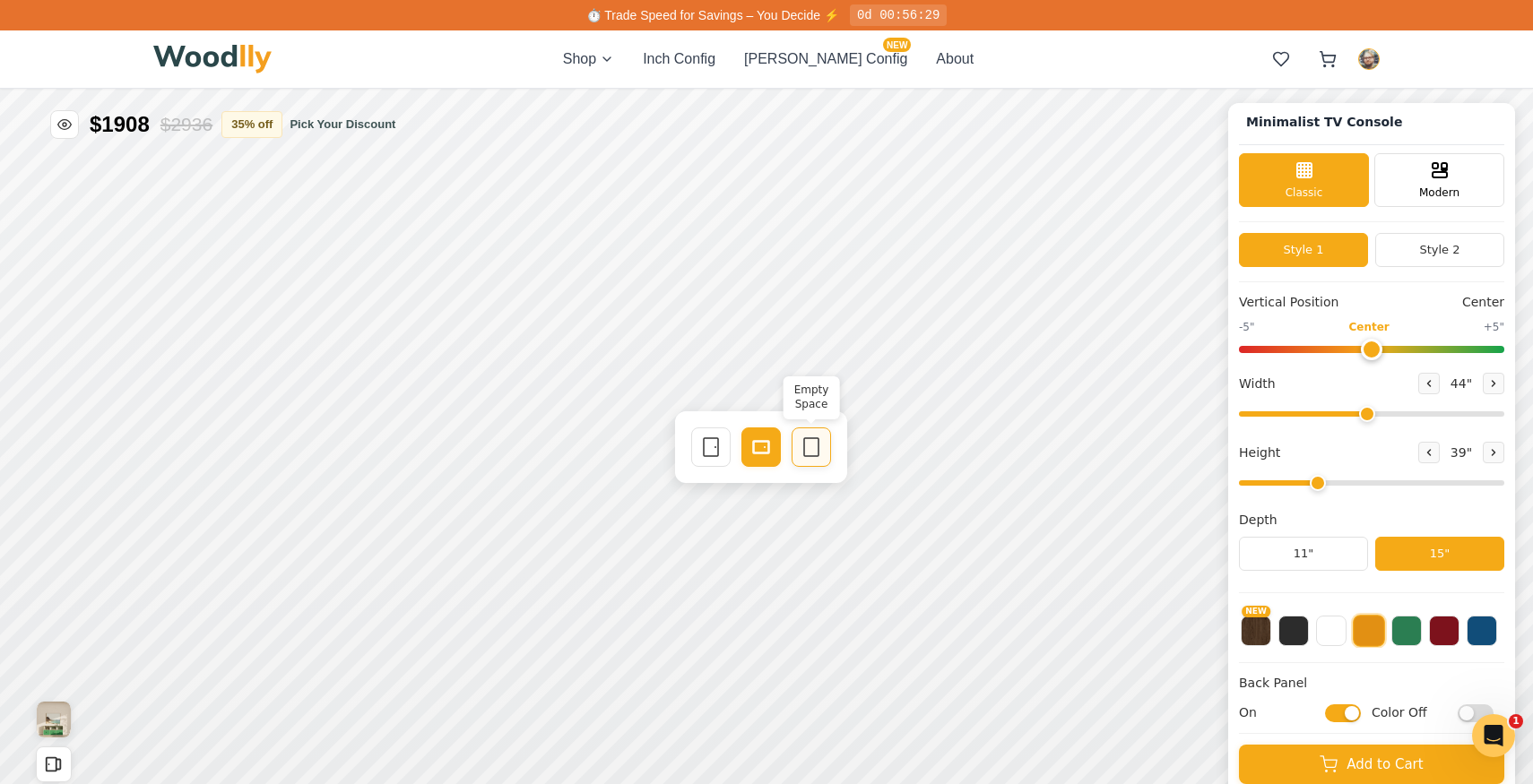
click at [806, 457] on icon at bounding box center [811, 447] width 22 height 22
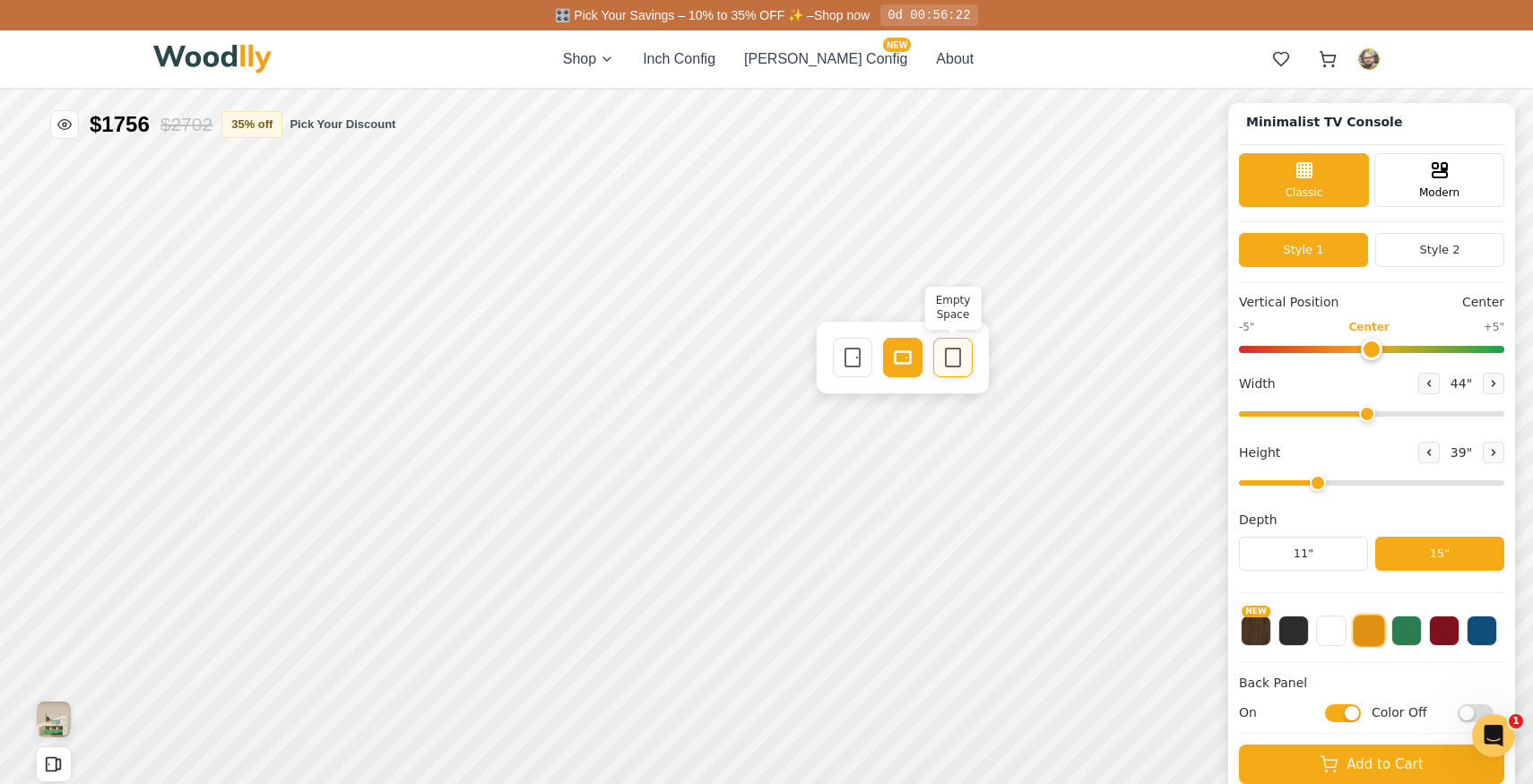
click at [940, 371] on div "Empty Space" at bounding box center [953, 357] width 40 height 39
click at [804, 363] on div "Empty Space" at bounding box center [811, 350] width 40 height 39
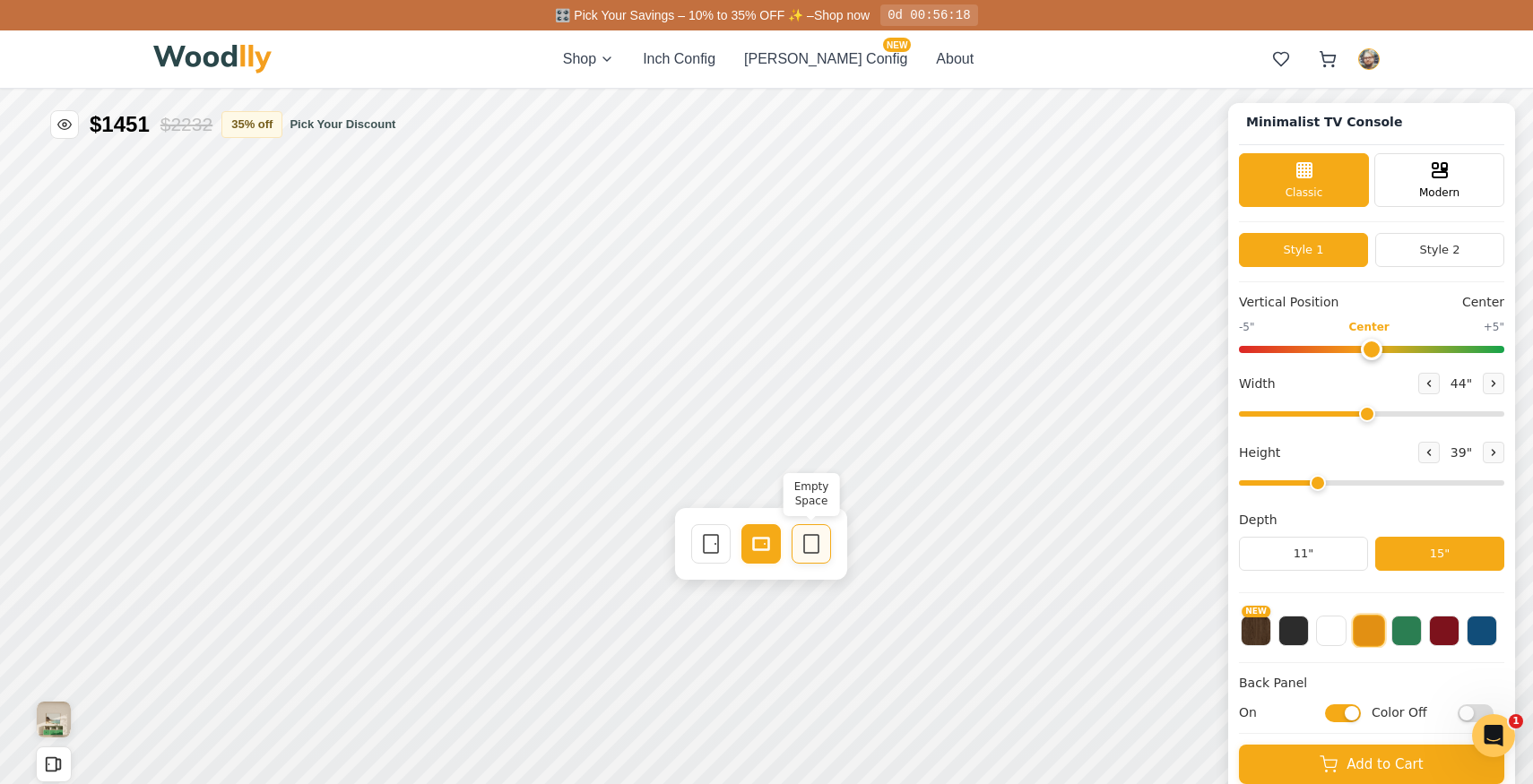
click at [804, 540] on rect at bounding box center [811, 544] width 15 height 18
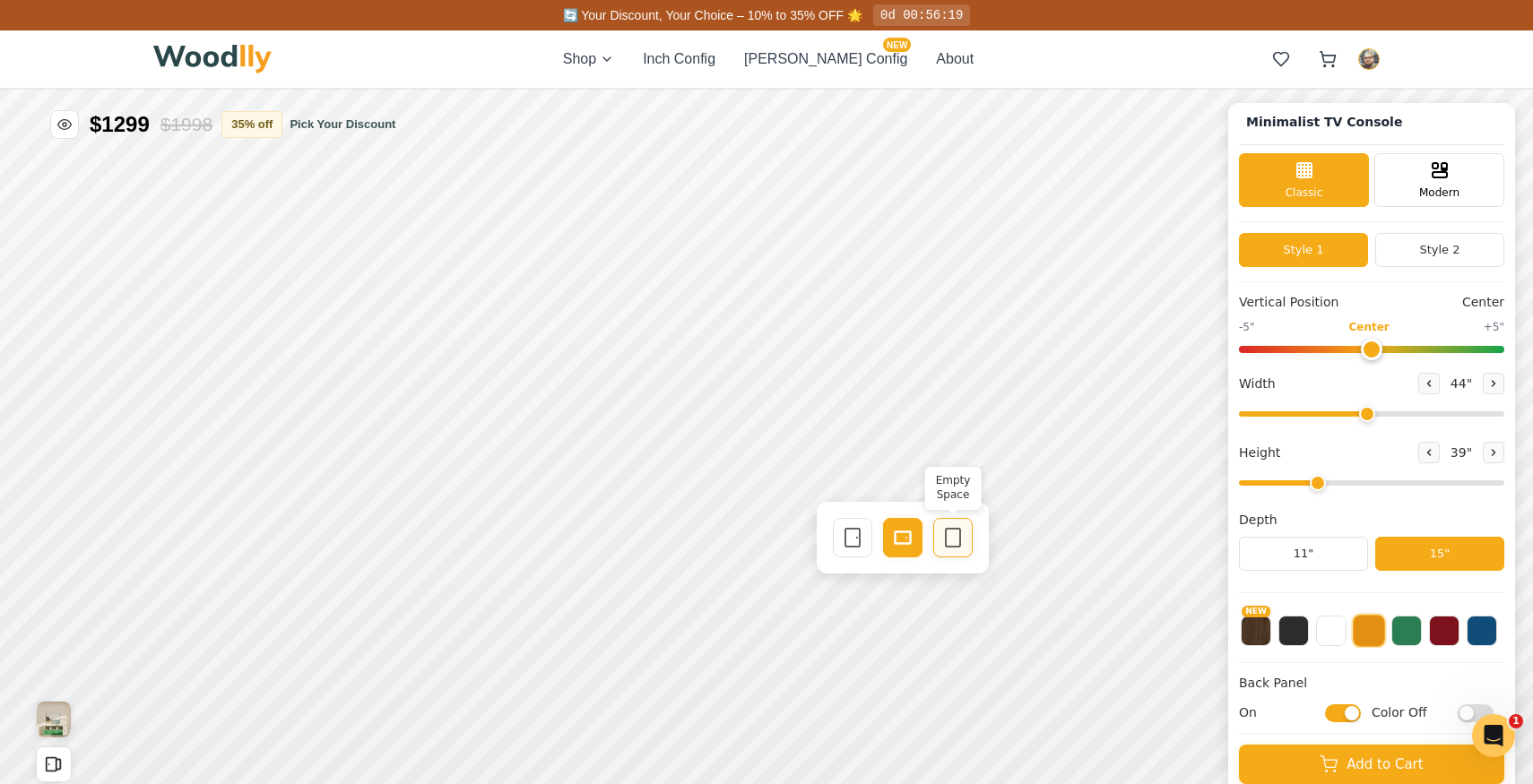
click at [944, 543] on icon at bounding box center [953, 538] width 22 height 22
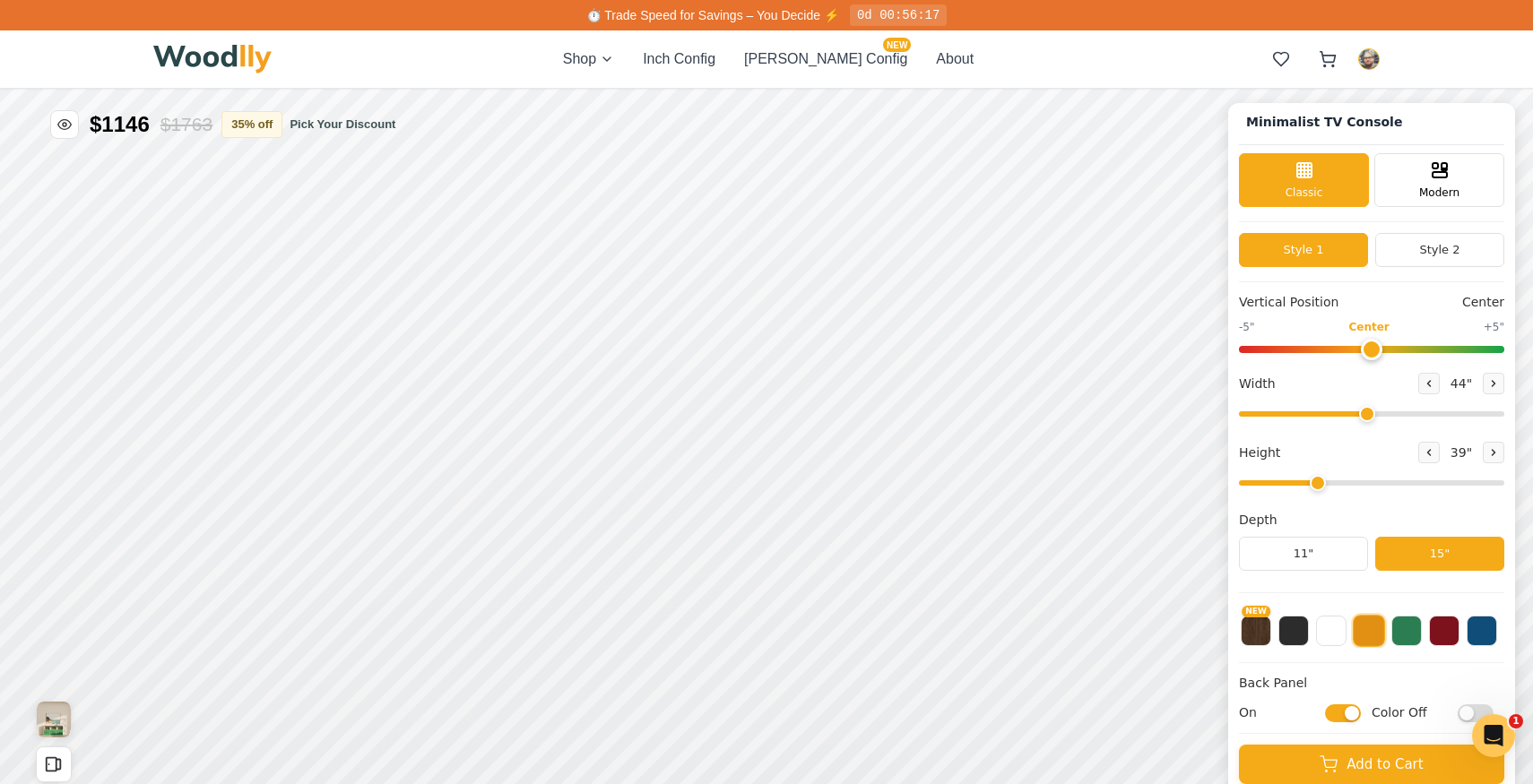
click at [1335, 715] on input "On" at bounding box center [1342, 713] width 36 height 18
checkbox input "false"
